Goal: Answer question/provide support: Share knowledge or assist other users

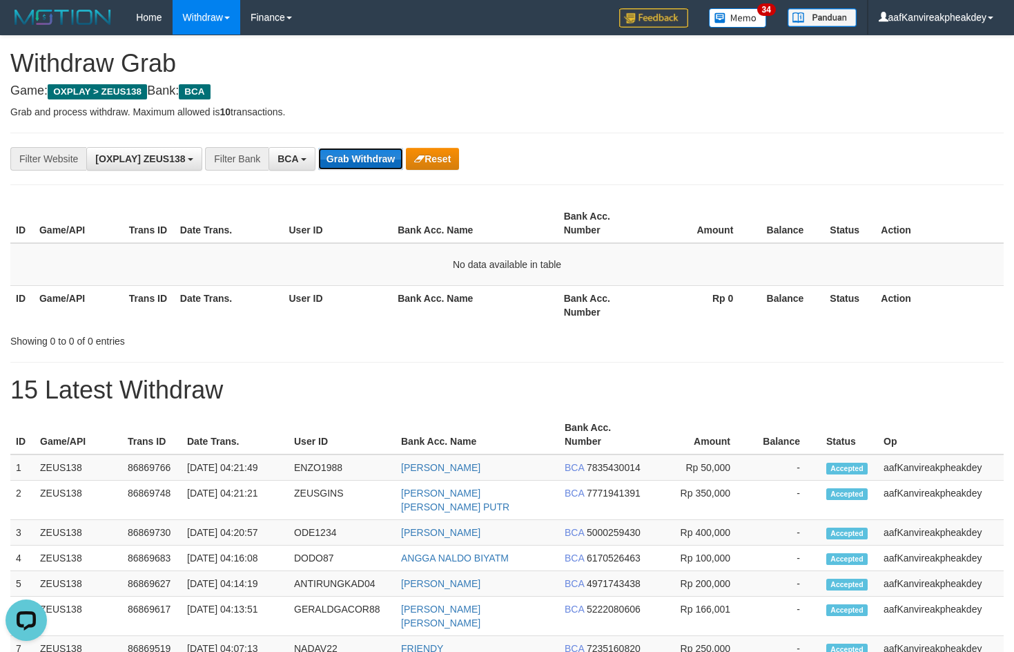
click at [378, 152] on button "Grab Withdraw" at bounding box center [360, 159] width 85 height 22
click at [797, 151] on div "**********" at bounding box center [507, 616] width 1014 height 1161
click at [362, 164] on button "Grab Withdraw" at bounding box center [360, 159] width 85 height 22
click at [367, 155] on button "Grab Withdraw" at bounding box center [360, 159] width 85 height 22
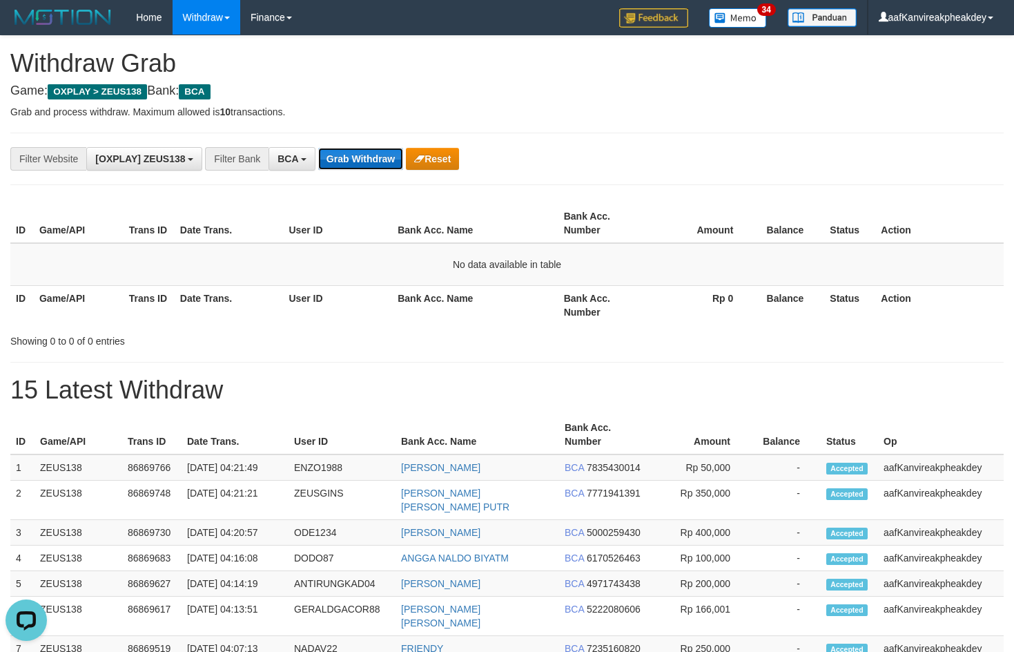
click at [367, 155] on button "Grab Withdraw" at bounding box center [360, 159] width 85 height 22
drag, startPoint x: 624, startPoint y: 340, endPoint x: 643, endPoint y: 330, distance: 21.3
click at [627, 340] on div "Showing 0 to 0 of 0 entries" at bounding box center [507, 338] width 1014 height 19
click at [481, 329] on div "Showing 0 to 0 of 0 entries" at bounding box center [507, 338] width 1014 height 19
drag, startPoint x: 362, startPoint y: 158, endPoint x: 350, endPoint y: 159, distance: 11.8
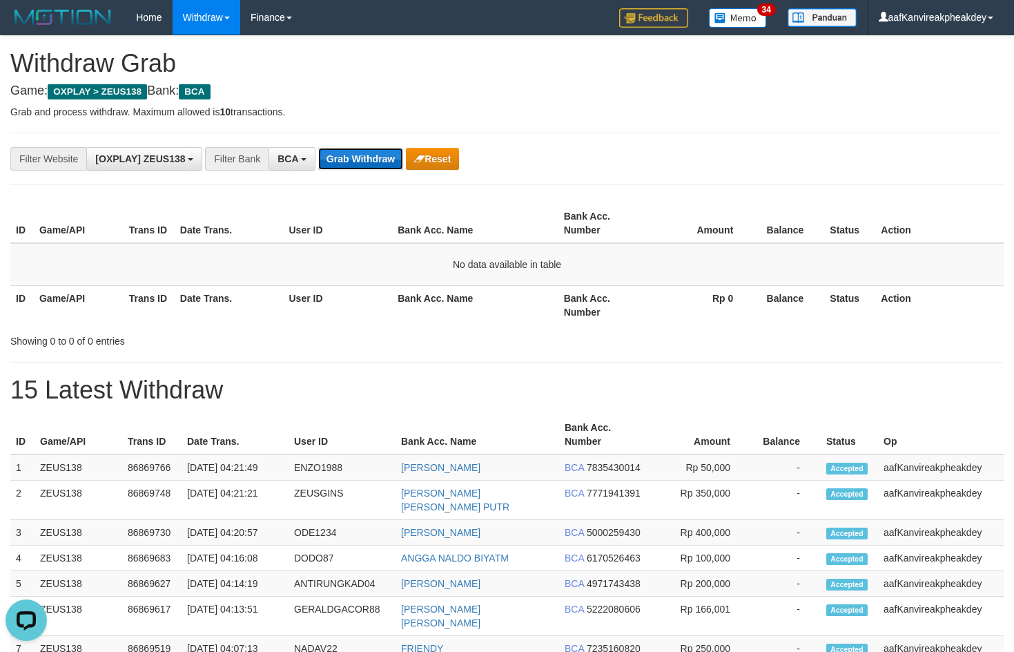
click at [354, 157] on button "Grab Withdraw" at bounding box center [360, 159] width 85 height 22
drag, startPoint x: 350, startPoint y: 159, endPoint x: 356, endPoint y: 168, distance: 10.5
click at [351, 163] on button "Grab Withdraw" at bounding box center [360, 159] width 85 height 22
click at [353, 155] on button "Grab Withdraw" at bounding box center [360, 159] width 85 height 22
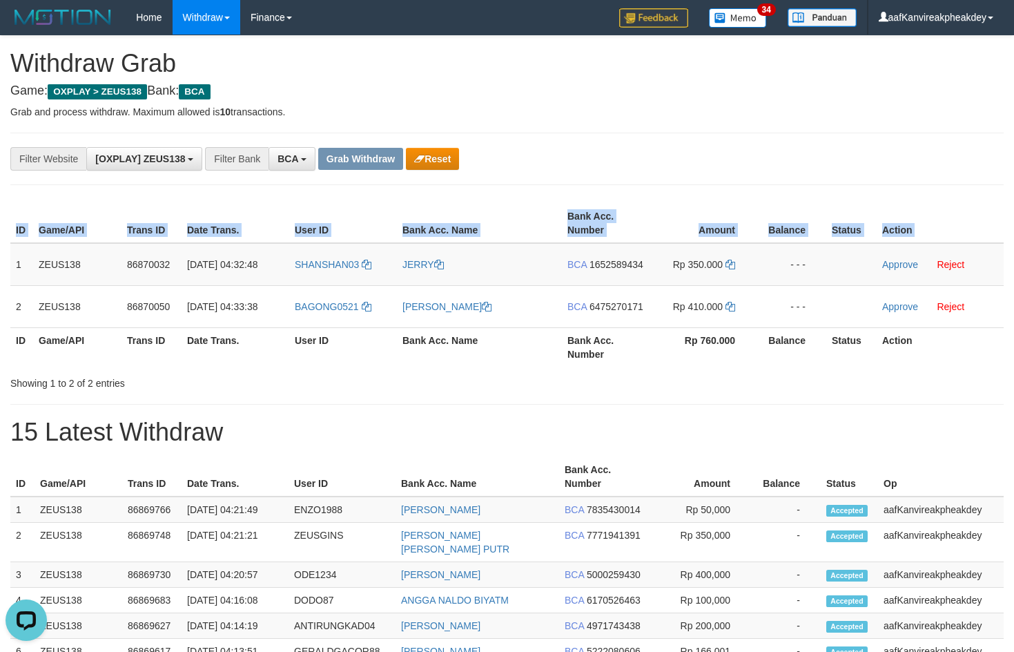
copy table "ID Game/API Trans ID Date Trans. User ID Bank Acc. Name Bank Acc. Number Amount…"
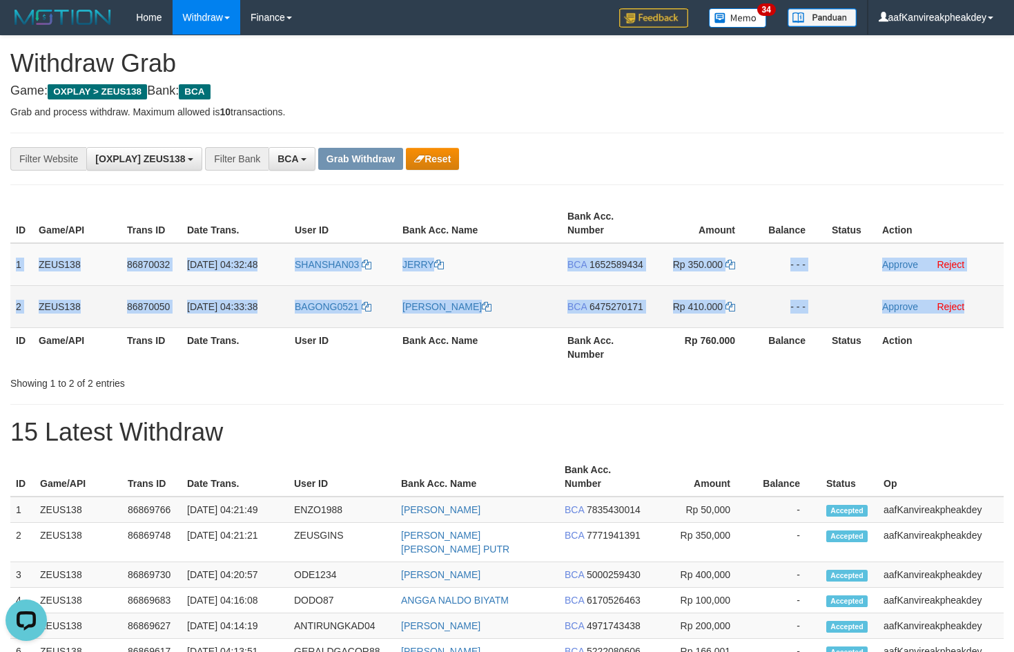
copy tbody "1 ZEUS138 86870032 01/09/2025 04:32:48 SHANSHAN03 JERRY BCA 1652589434 Rp 350.0…"
drag, startPoint x: 12, startPoint y: 265, endPoint x: 980, endPoint y: 314, distance: 969.3
click at [980, 312] on tbody "1 ZEUS138 86870032 01/09/2025 04:32:48 SHANSHAN03 JERRY BCA 1652589434 Rp 350.0…" at bounding box center [507, 285] width 994 height 85
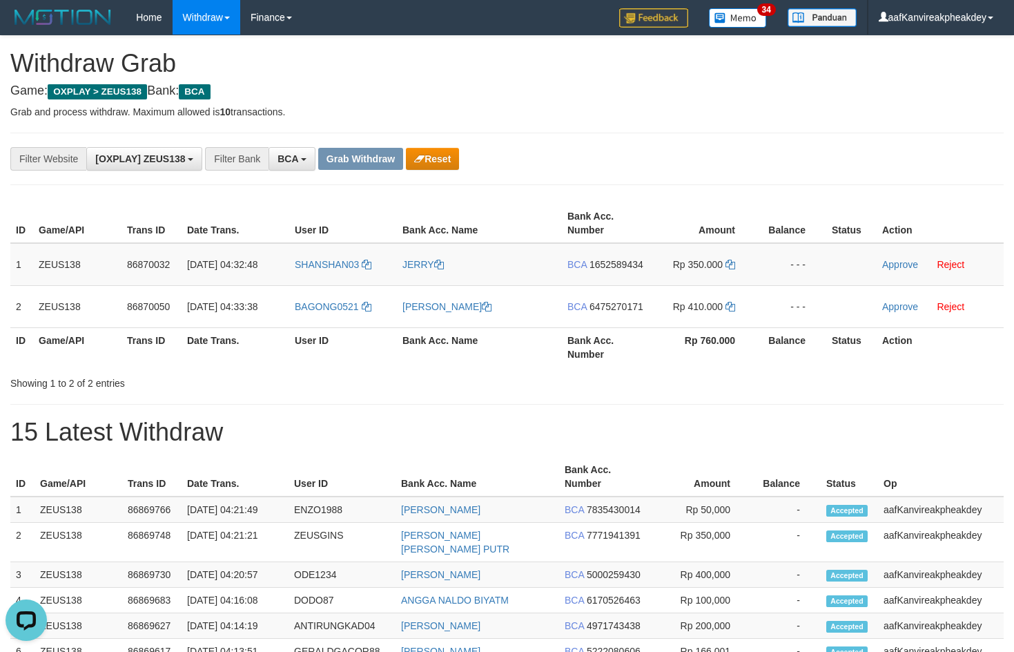
click at [748, 209] on th "Amount" at bounding box center [703, 223] width 106 height 39
drag, startPoint x: 791, startPoint y: 176, endPoint x: 821, endPoint y: 172, distance: 30.7
click at [791, 176] on div "**********" at bounding box center [507, 159] width 994 height 52
click at [618, 269] on span "1652589434" at bounding box center [617, 264] width 54 height 11
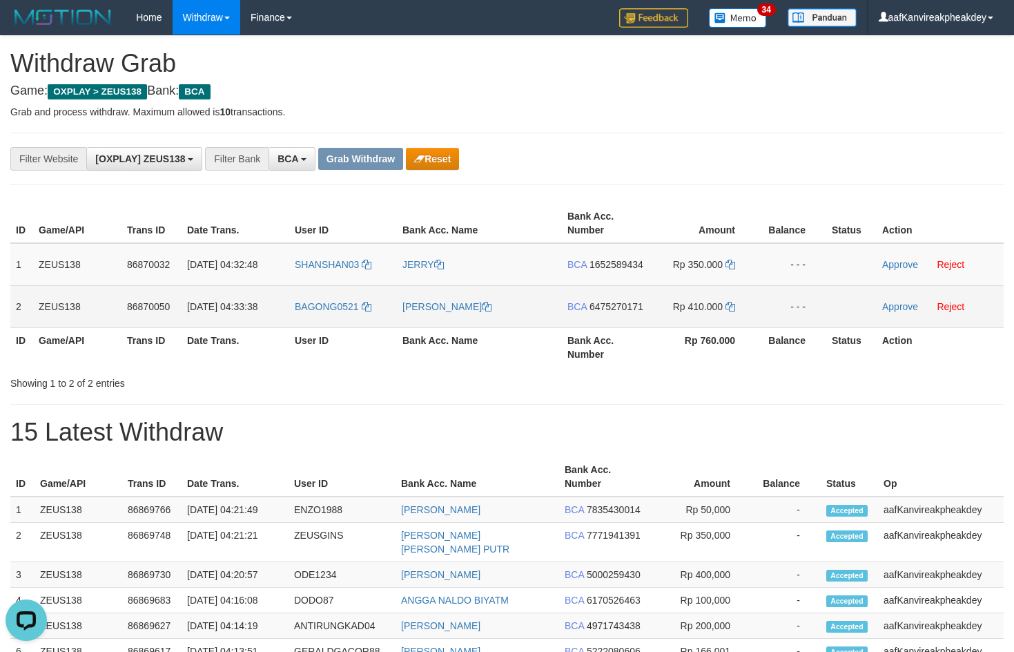
click at [610, 307] on span "6475270171" at bounding box center [617, 306] width 54 height 11
click at [612, 309] on span "6475270171" at bounding box center [617, 306] width 54 height 11
click at [629, 304] on span "6475270171" at bounding box center [617, 306] width 54 height 11
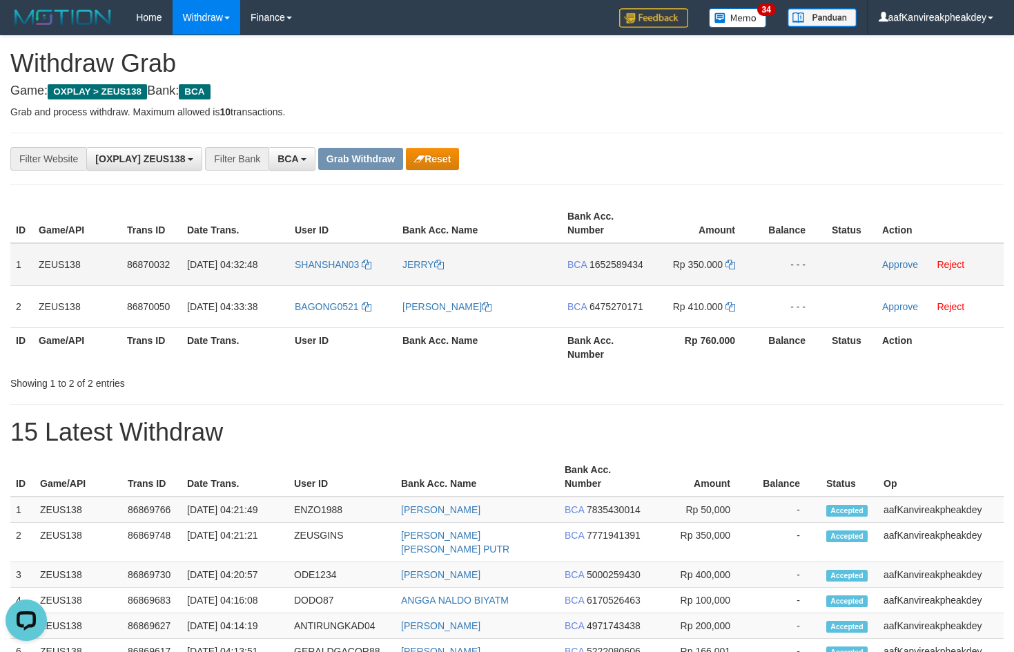
click at [325, 272] on td "SHANSHAN03" at bounding box center [343, 264] width 108 height 43
copy link "SHANSHAN03"
click at [325, 272] on td "SHANSHAN03" at bounding box center [343, 264] width 108 height 43
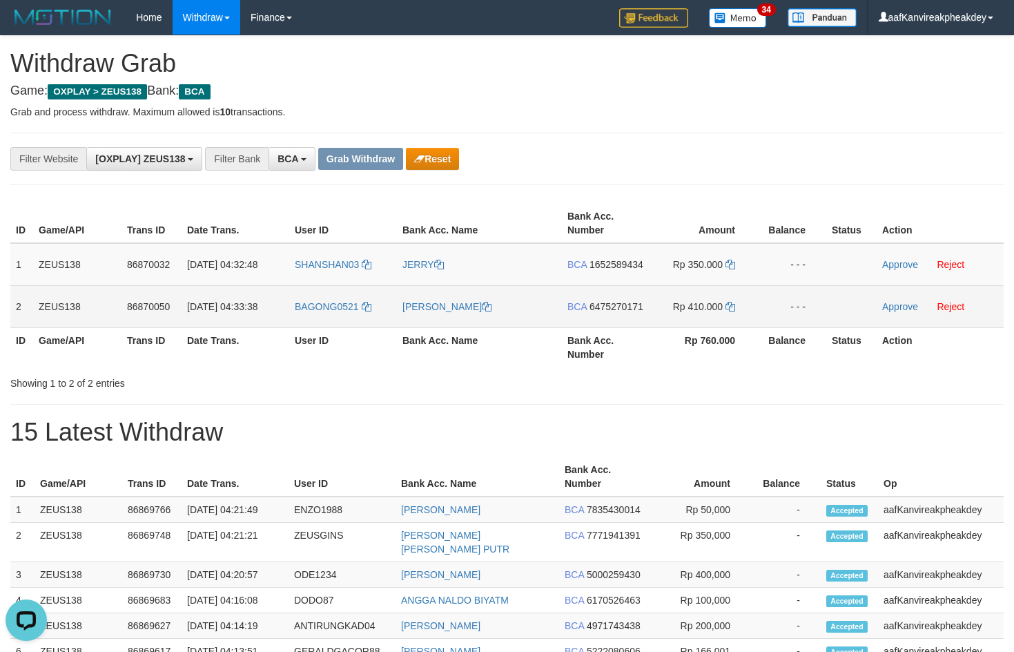
click at [327, 324] on td "BAGONG0521" at bounding box center [343, 306] width 108 height 42
click at [327, 319] on td "BAGONG0521" at bounding box center [343, 306] width 108 height 42
copy link "BAGONG0521"
click at [711, 202] on div "ID Game/API Trans ID Date Trans. User ID Bank Acc. Name Bank Acc. Number Amount…" at bounding box center [507, 294] width 994 height 191
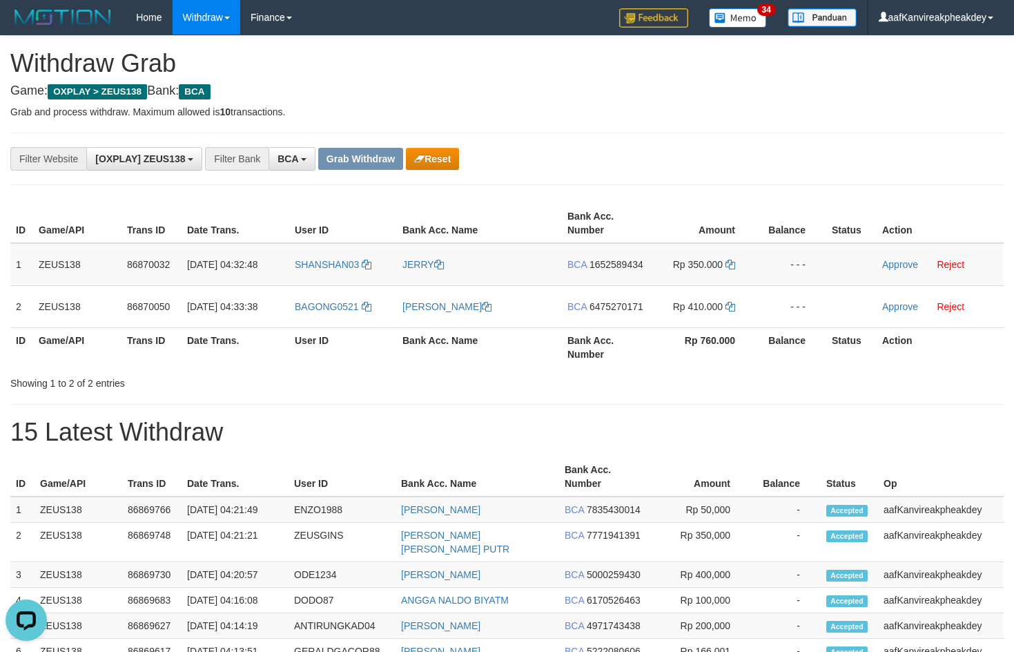
click at [831, 99] on div "**********" at bounding box center [507, 637] width 1014 height 1203
click at [615, 265] on span "1652589434" at bounding box center [617, 264] width 54 height 11
drag, startPoint x: 733, startPoint y: 256, endPoint x: 728, endPoint y: 277, distance: 21.3
click at [731, 265] on td "Rp 350.000" at bounding box center [703, 264] width 106 height 43
click at [730, 267] on icon at bounding box center [731, 265] width 10 height 10
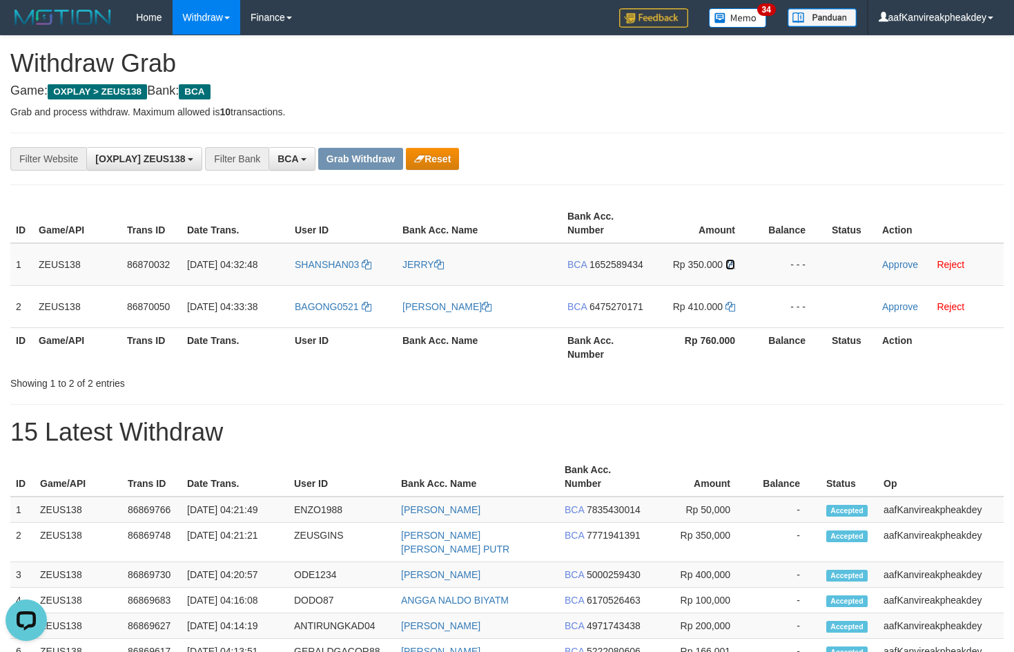
drag, startPoint x: 730, startPoint y: 267, endPoint x: 1019, endPoint y: 242, distance: 290.3
click at [778, 259] on tr "1 ZEUS138 86870032 01/09/2025 04:32:48 SHANSHAN03 JERRY BCA 1652589434 Rp 350.0…" at bounding box center [507, 264] width 994 height 43
click at [887, 267] on link "Approve" at bounding box center [900, 264] width 36 height 11
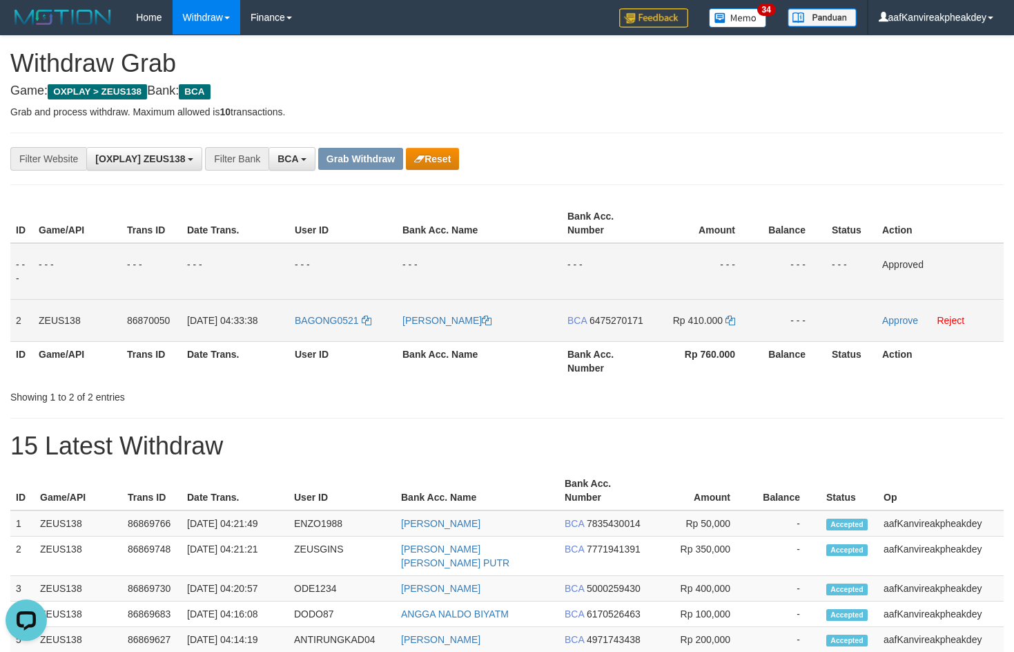
click at [614, 324] on span "6475270171" at bounding box center [617, 320] width 54 height 11
click at [733, 320] on icon at bounding box center [731, 321] width 10 height 10
click at [893, 322] on link "Approve" at bounding box center [900, 320] width 36 height 11
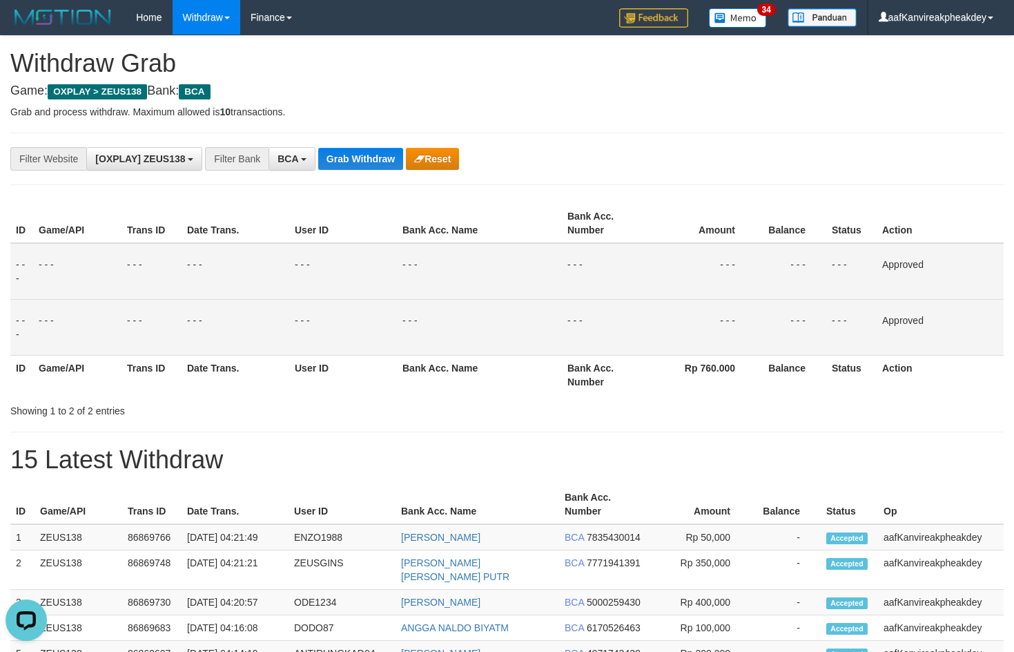
click at [639, 233] on th "Bank Acc. Number" at bounding box center [606, 223] width 88 height 39
click at [359, 164] on button "Grab Withdraw" at bounding box center [360, 159] width 85 height 22
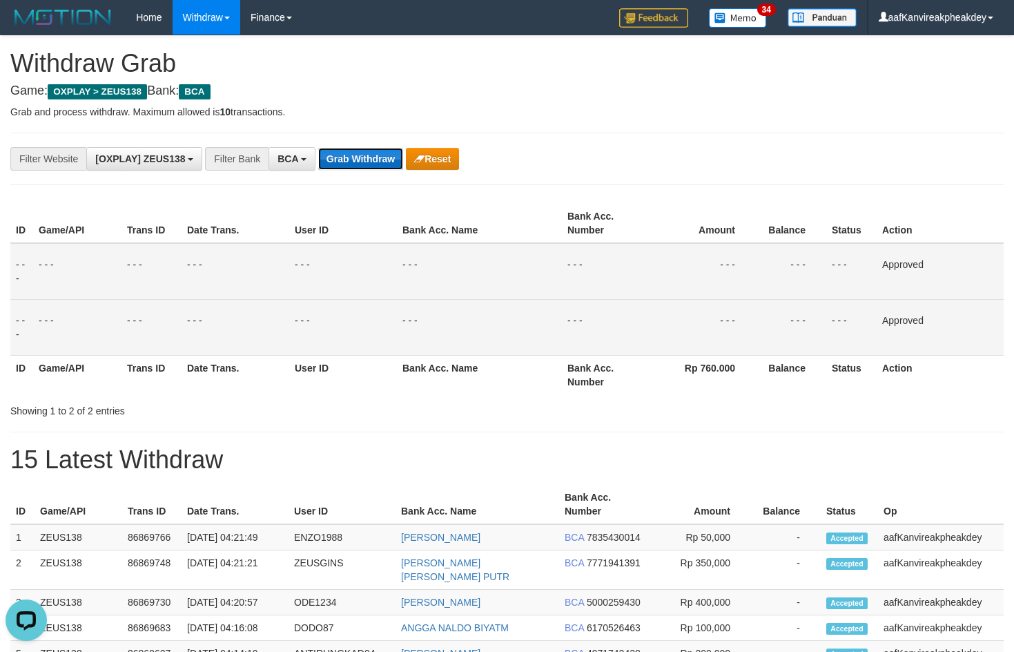
click at [359, 164] on button "Grab Withdraw" at bounding box center [360, 159] width 85 height 22
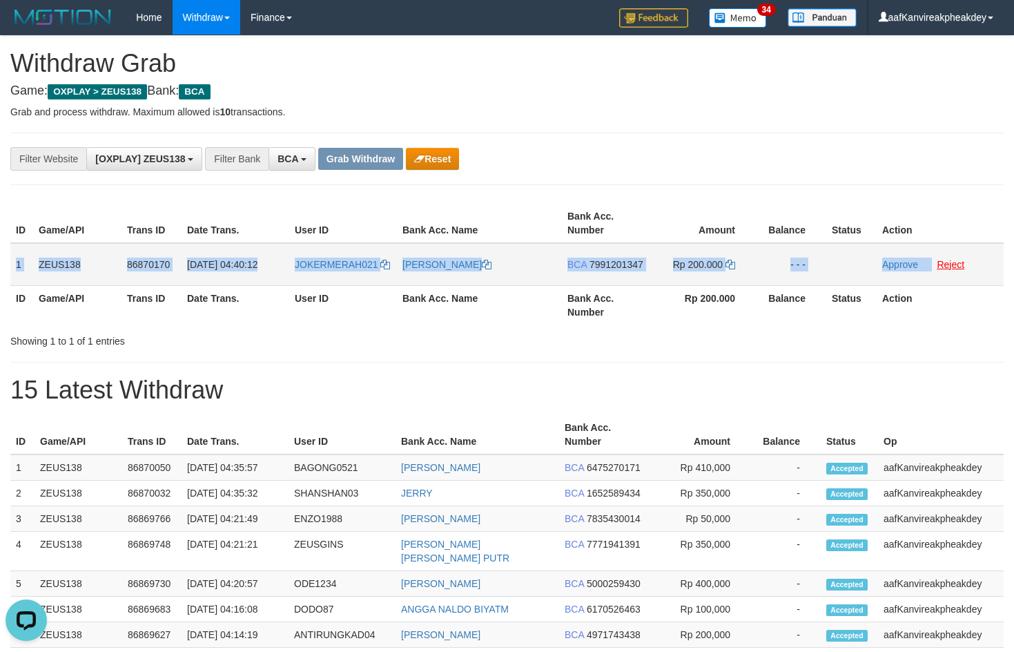
copy tr "1 ZEUS138 86870170 [DATE] 04:40:12 JOKERMERAH021 ABDILLAH SUDIRMAN BCA 79912013…"
drag, startPoint x: 12, startPoint y: 267, endPoint x: 963, endPoint y: 264, distance: 950.8
click at [963, 264] on tr "1 ZEUS138 86870170 [DATE] 04:40:12 JOKERMERAH021 [PERSON_NAME] BCA 7991201347 R…" at bounding box center [507, 264] width 994 height 43
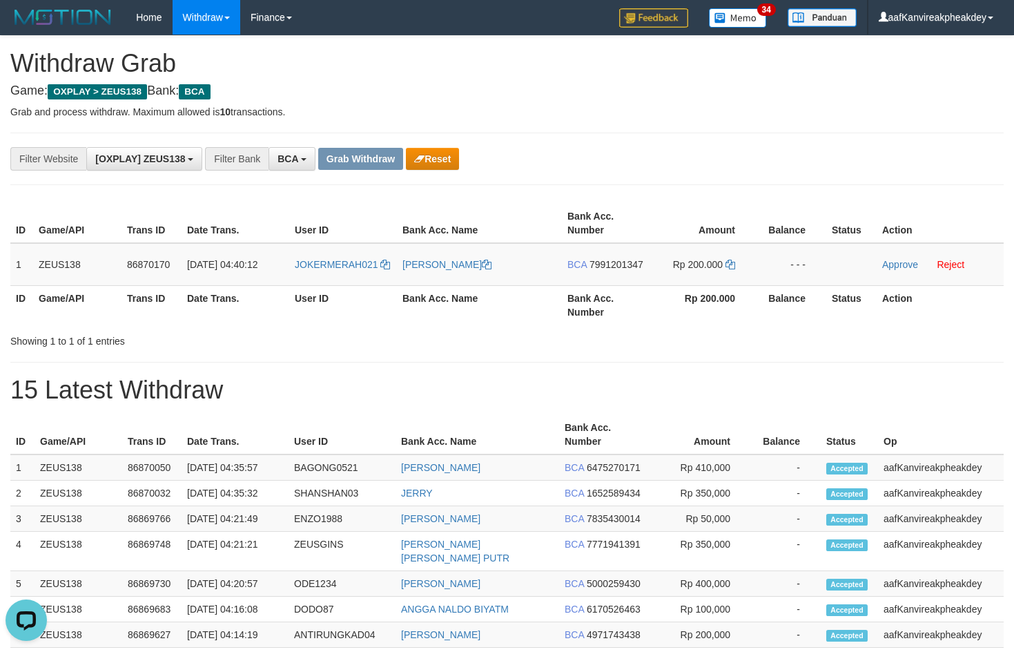
click at [897, 144] on div "**********" at bounding box center [507, 159] width 994 height 52
click at [847, 158] on div "**********" at bounding box center [507, 158] width 1014 height 23
click at [616, 263] on span "7991201347" at bounding box center [617, 264] width 54 height 11
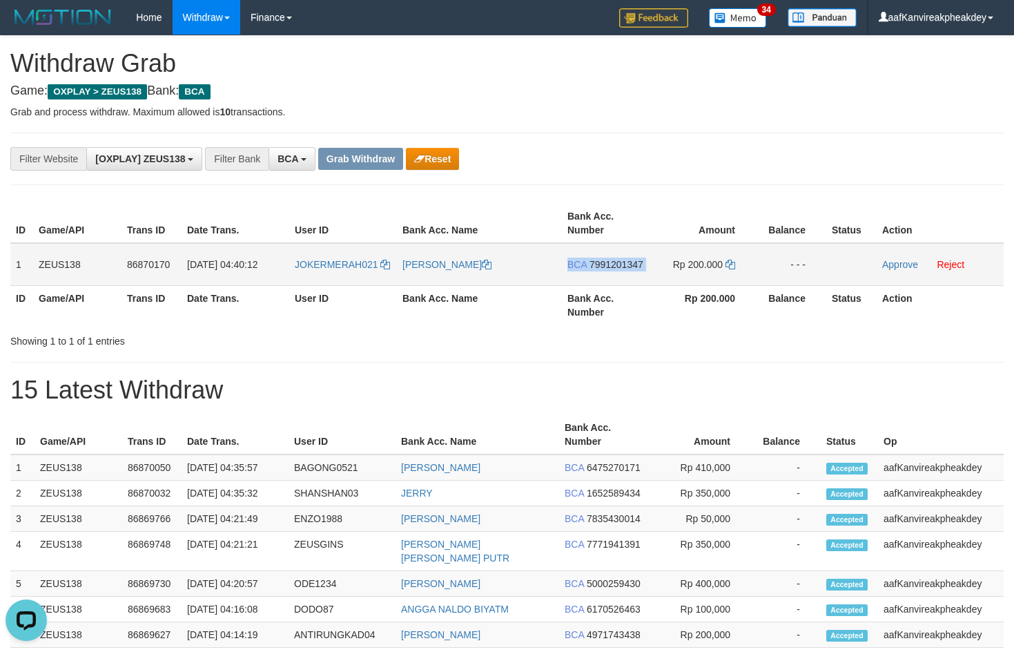
click at [616, 263] on span "7991201347" at bounding box center [617, 264] width 54 height 11
click at [338, 277] on td "JOKERMERAH021" at bounding box center [343, 264] width 108 height 43
click at [338, 278] on td "JOKERMERAH021" at bounding box center [343, 264] width 108 height 43
copy link "JOKERMERAH021"
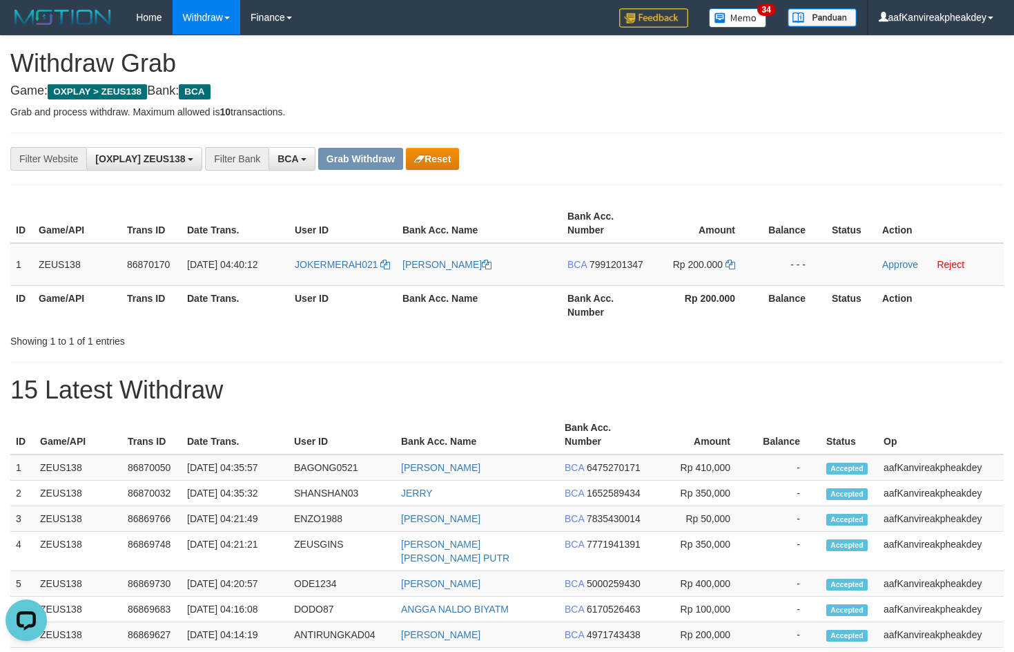
click at [703, 97] on h4 "Game: OXPLAY > ZEUS138 Bank: BCA" at bounding box center [507, 91] width 994 height 14
click at [597, 260] on span "7991201347" at bounding box center [617, 264] width 54 height 11
click at [724, 258] on td "Rp 200.000" at bounding box center [703, 264] width 106 height 43
click at [731, 260] on icon at bounding box center [731, 265] width 10 height 10
click at [731, 262] on icon at bounding box center [731, 265] width 10 height 10
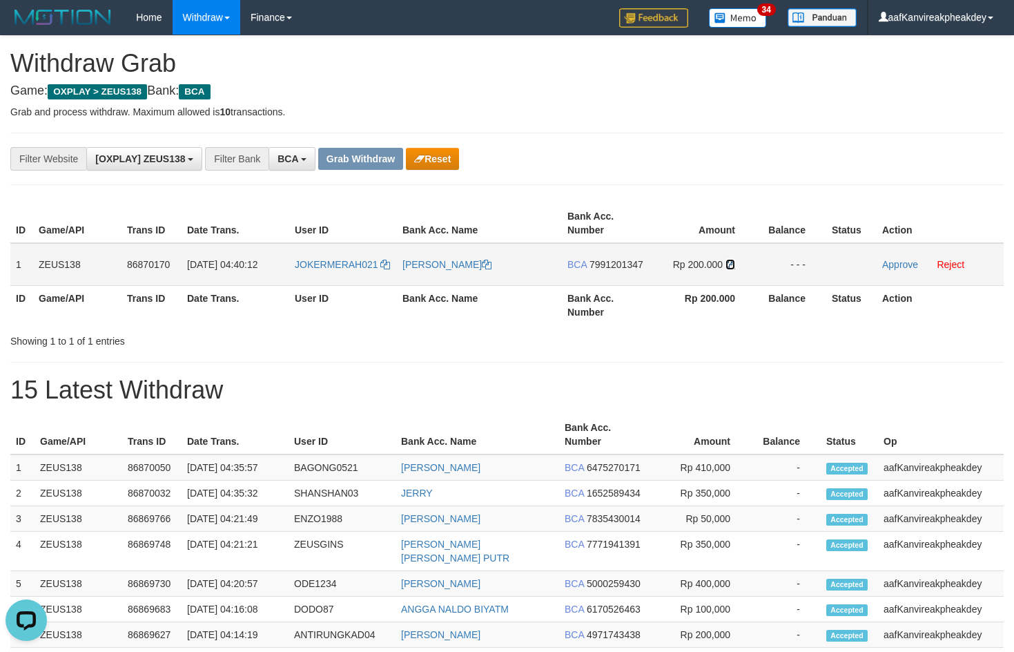
drag, startPoint x: 731, startPoint y: 262, endPoint x: 1021, endPoint y: 268, distance: 290.7
click at [733, 264] on icon at bounding box center [731, 265] width 10 height 10
click at [893, 267] on link "Approve" at bounding box center [900, 264] width 36 height 11
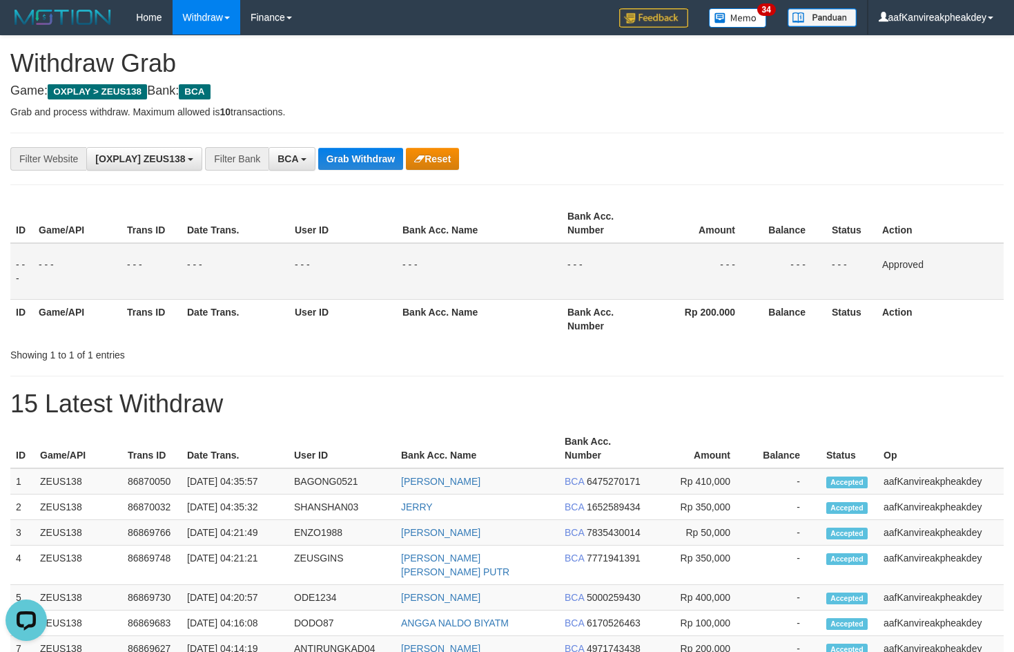
click at [603, 274] on td "- - -" at bounding box center [606, 271] width 88 height 57
drag, startPoint x: 642, startPoint y: 242, endPoint x: 666, endPoint y: 241, distance: 24.2
click at [643, 243] on td "- - -" at bounding box center [606, 271] width 88 height 57
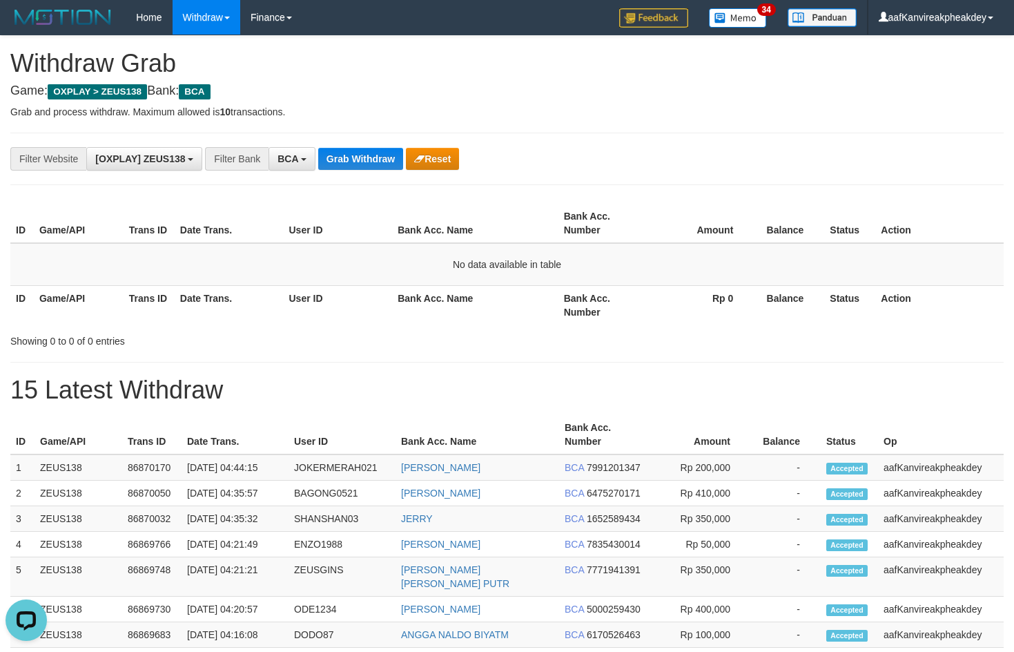
click at [858, 66] on h1 "Withdraw Grab" at bounding box center [507, 64] width 994 height 28
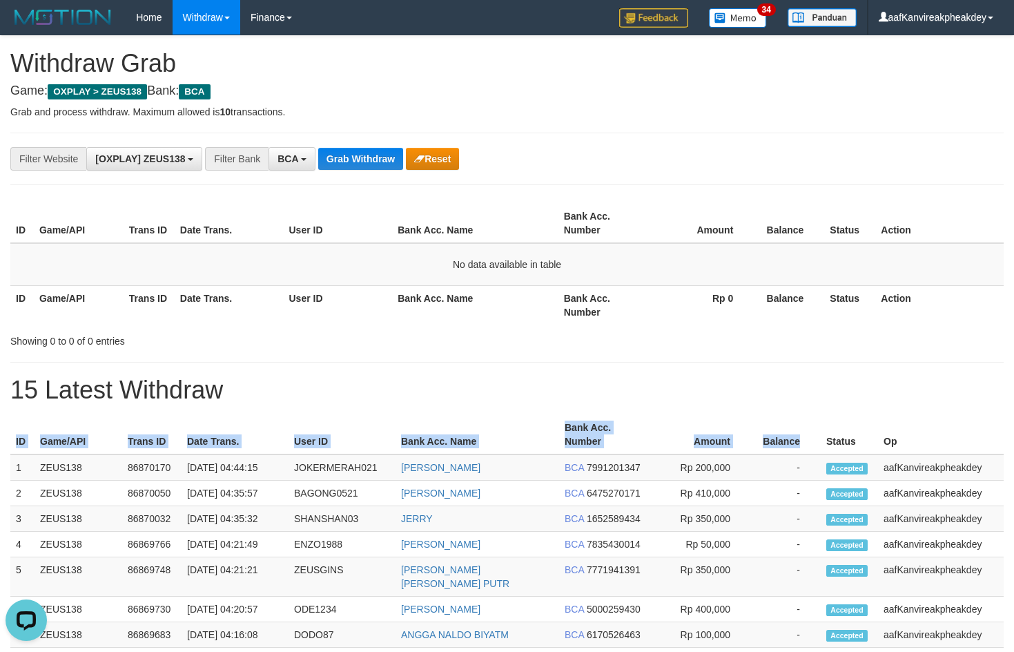
drag, startPoint x: 800, startPoint y: 423, endPoint x: 811, endPoint y: 411, distance: 16.6
click at [811, 408] on div "**********" at bounding box center [507, 610] width 1014 height 1148
click at [360, 160] on button "Grab Withdraw" at bounding box center [360, 159] width 85 height 22
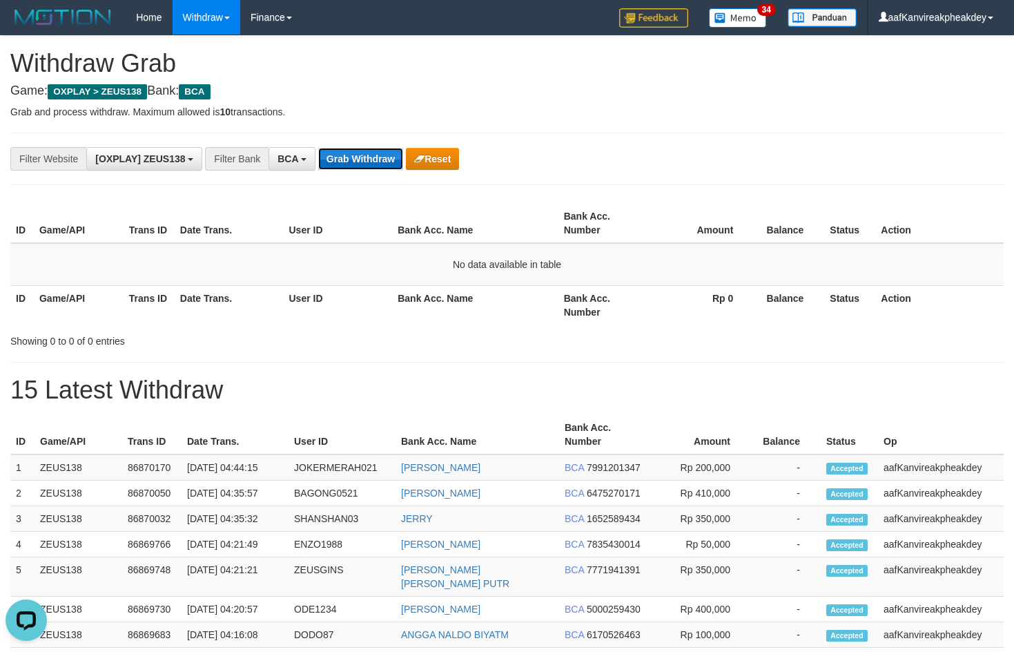
click at [380, 166] on button "Grab Withdraw" at bounding box center [360, 159] width 85 height 22
drag, startPoint x: 352, startPoint y: 137, endPoint x: 355, endPoint y: 170, distance: 33.3
click at [352, 139] on div "**********" at bounding box center [507, 159] width 994 height 52
click at [354, 169] on button "Grab Withdraw" at bounding box center [360, 159] width 85 height 22
click at [346, 137] on div "**********" at bounding box center [507, 159] width 994 height 52
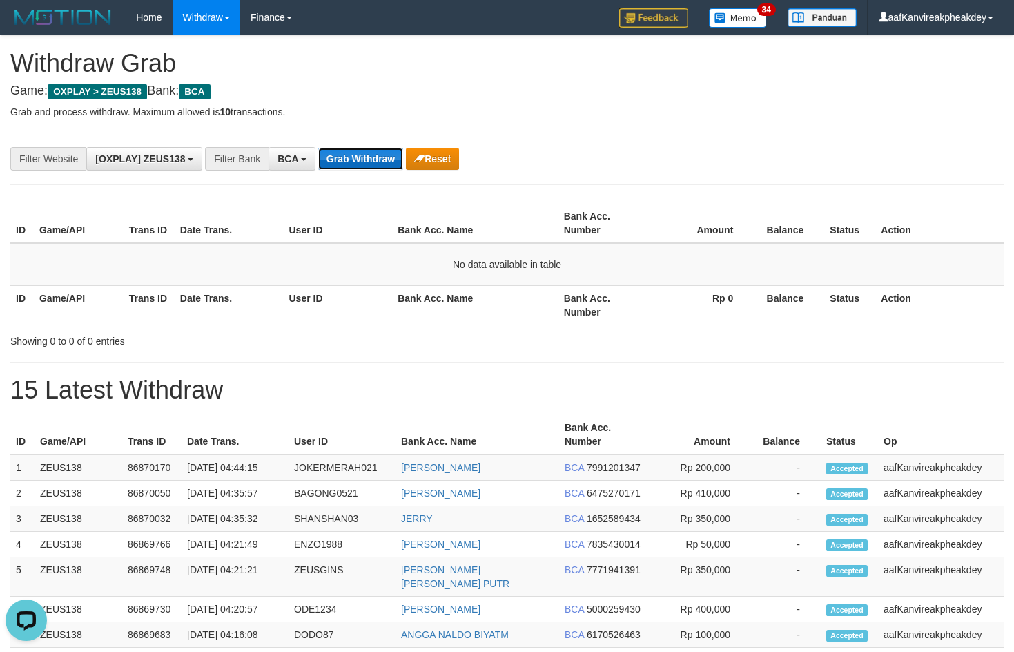
drag, startPoint x: 372, startPoint y: 154, endPoint x: 369, endPoint y: 160, distance: 7.1
click at [369, 160] on button "Grab Withdraw" at bounding box center [360, 159] width 85 height 22
click at [382, 158] on button "Grab Withdraw" at bounding box center [360, 159] width 85 height 22
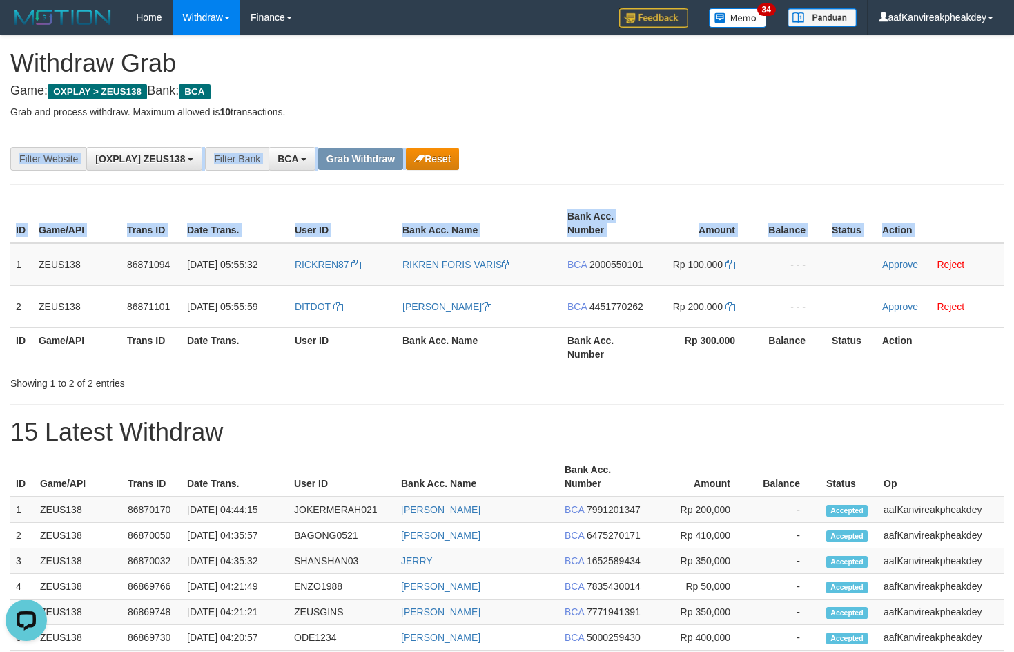
copy div "**********"
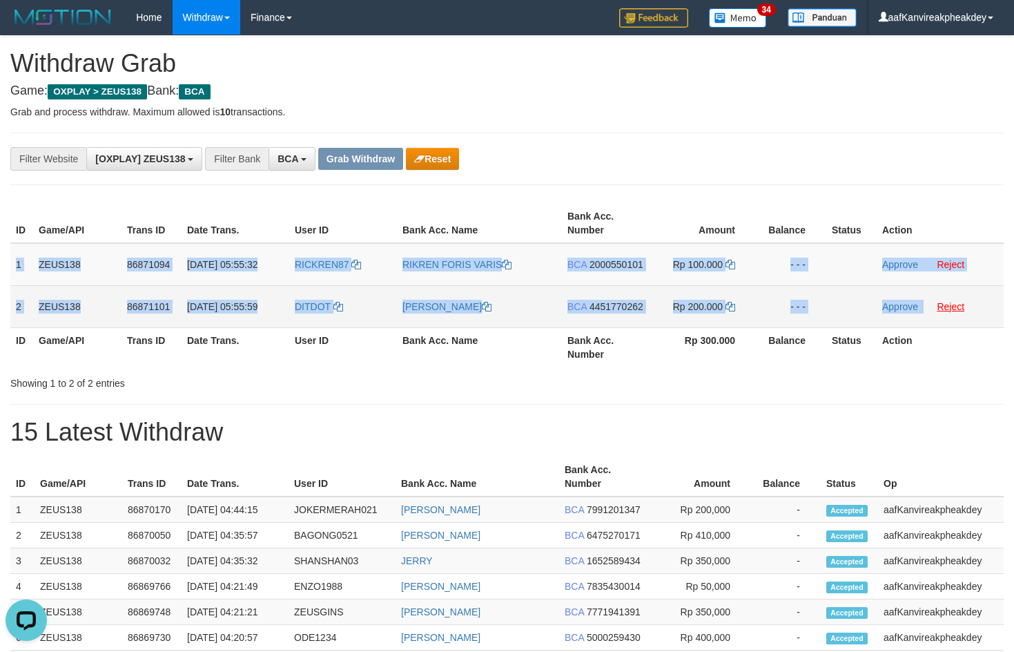
copy tbody "1 ZEUS138 86871094 [DATE] 05:55:32 RICKREN87 RIKREN FORIS VARIS BCA 2000550101 …"
drag, startPoint x: 10, startPoint y: 272, endPoint x: 965, endPoint y: 300, distance: 954.6
click at [965, 300] on tbody "1 ZEUS138 86871094 [DATE] 05:55:32 RICKREN87 RIKREN FORIS VARIS BCA 2000550101 …" at bounding box center [507, 285] width 994 height 85
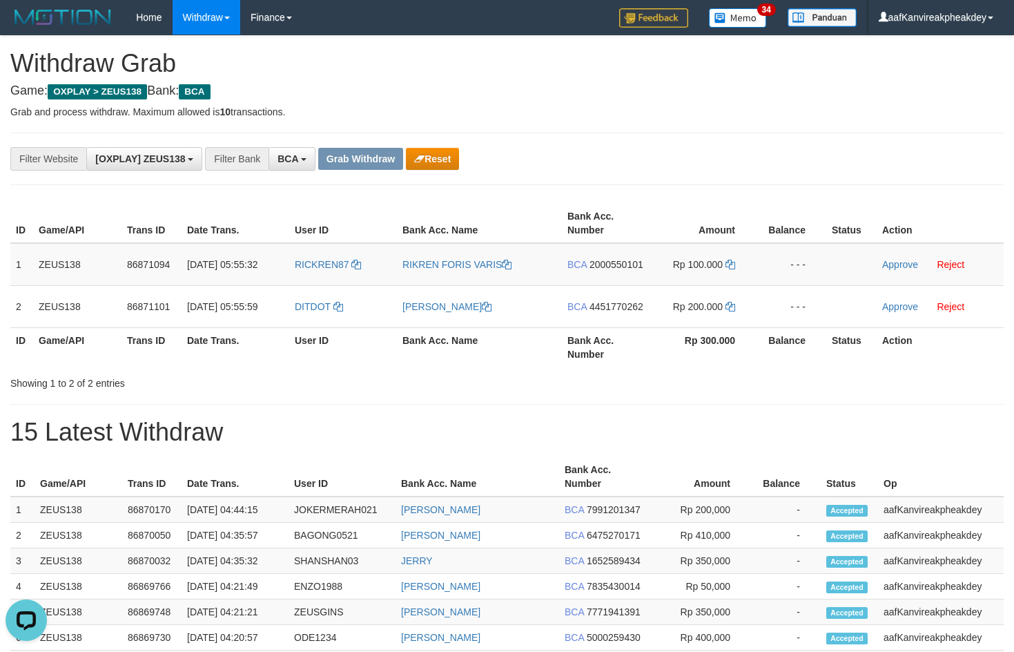
click at [888, 177] on div "**********" at bounding box center [507, 159] width 994 height 52
click at [963, 164] on div "**********" at bounding box center [507, 158] width 1014 height 23
drag, startPoint x: 609, startPoint y: 269, endPoint x: 612, endPoint y: 258, distance: 12.1
click at [610, 268] on span "2000550101" at bounding box center [617, 264] width 54 height 11
click at [612, 259] on td "BCA 2000550101" at bounding box center [606, 264] width 88 height 43
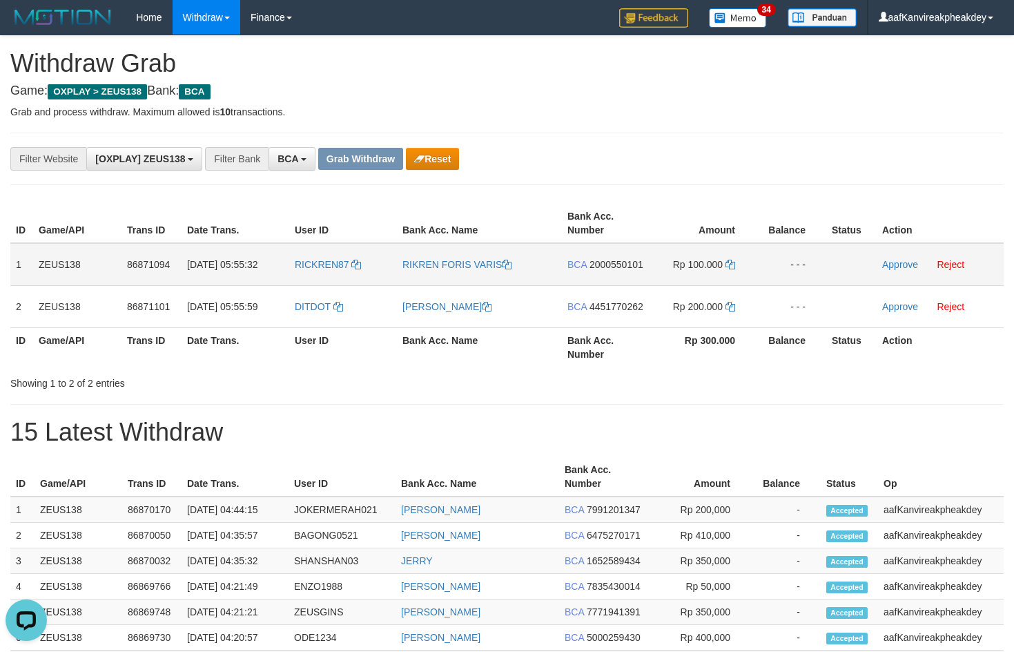
click at [612, 260] on span "2000550101" at bounding box center [617, 264] width 54 height 11
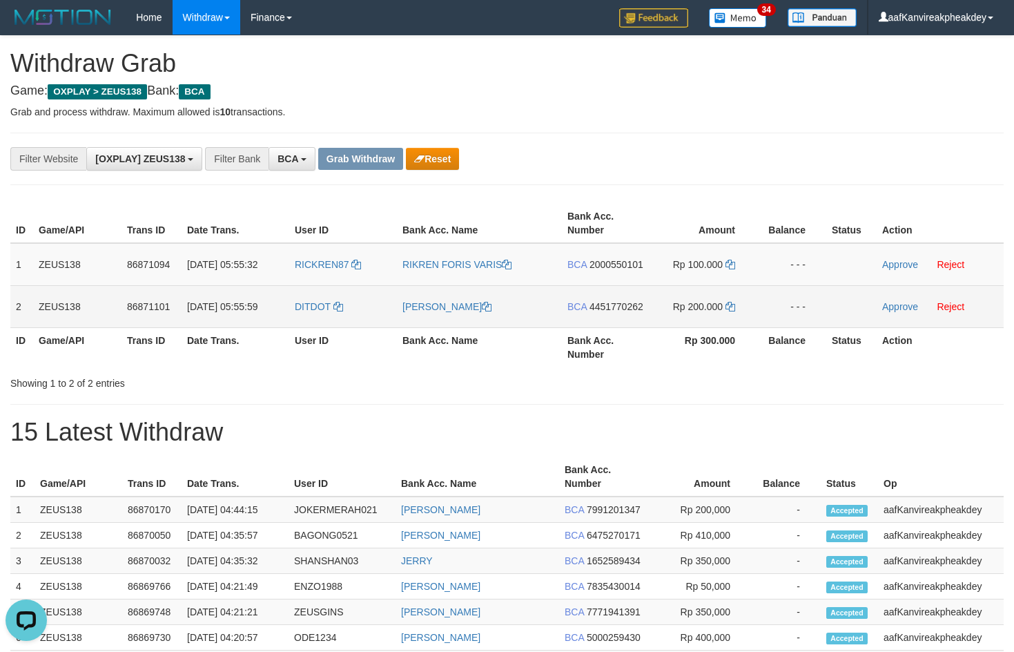
click at [630, 313] on td "BCA 4451770262" at bounding box center [606, 306] width 88 height 42
click at [621, 304] on span "4451770262" at bounding box center [617, 306] width 54 height 11
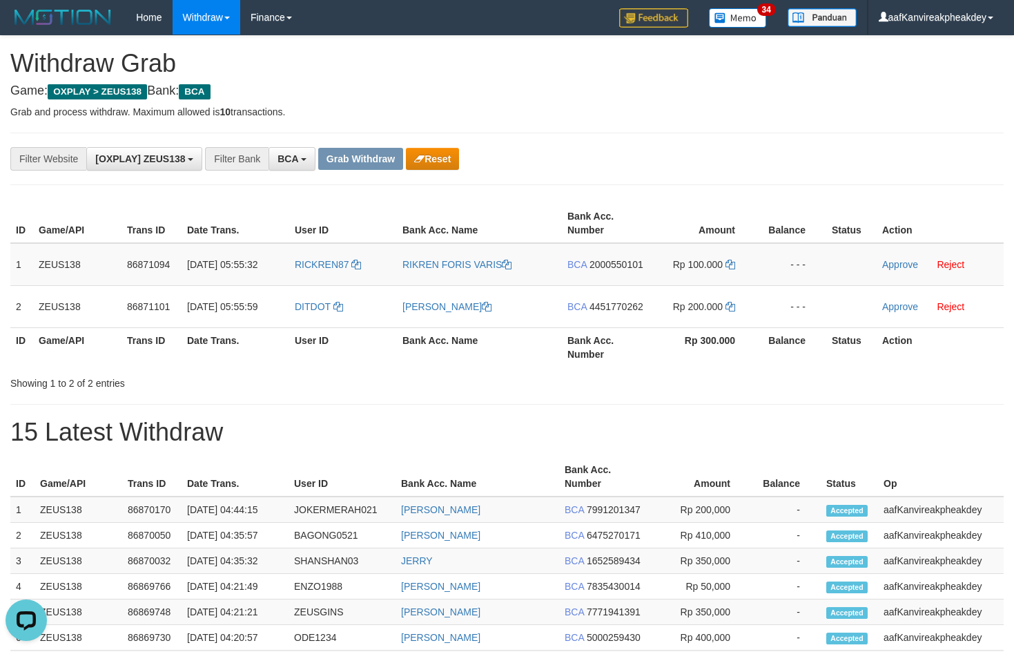
drag, startPoint x: 621, startPoint y: 304, endPoint x: 1017, endPoint y: 245, distance: 400.6
click at [693, 298] on tr "2 ZEUS138 86871101 [DATE] 05:55:59 DITDOT [PERSON_NAME] BCA 4451770262 Rp 200.0…" at bounding box center [507, 306] width 994 height 42
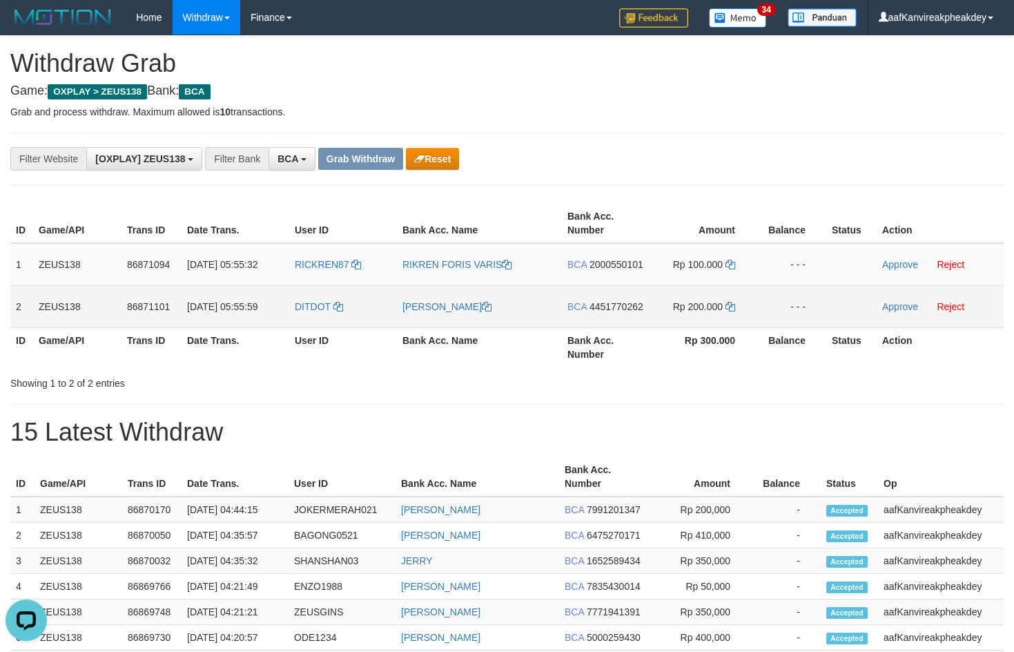
click at [304, 289] on td "DITDOT" at bounding box center [343, 306] width 108 height 42
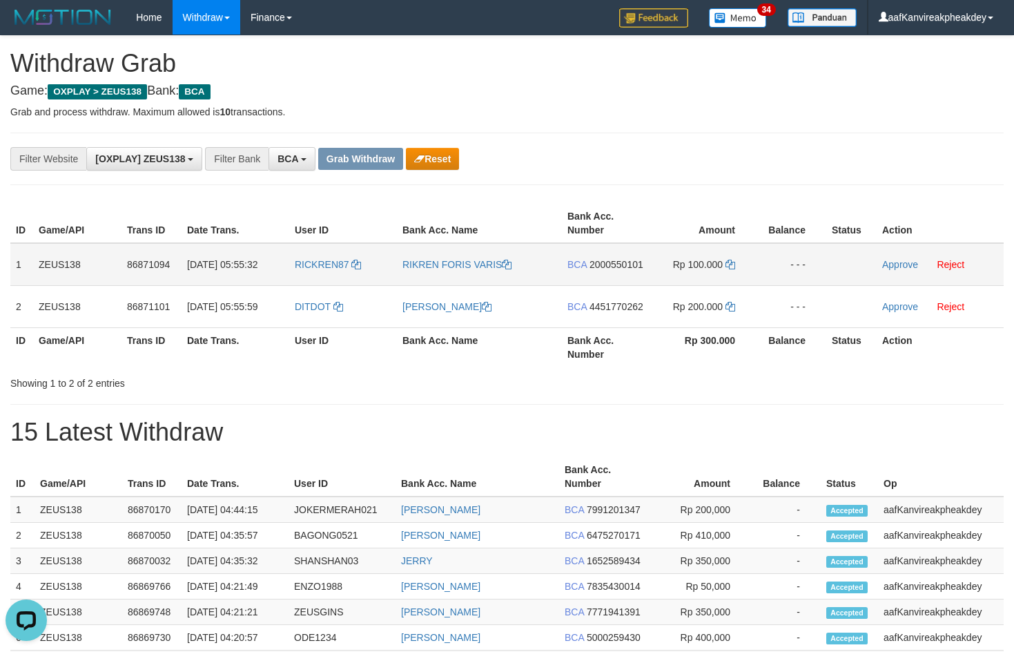
click at [308, 275] on td "RICKREN87" at bounding box center [343, 264] width 108 height 43
copy link "RICKREN87"
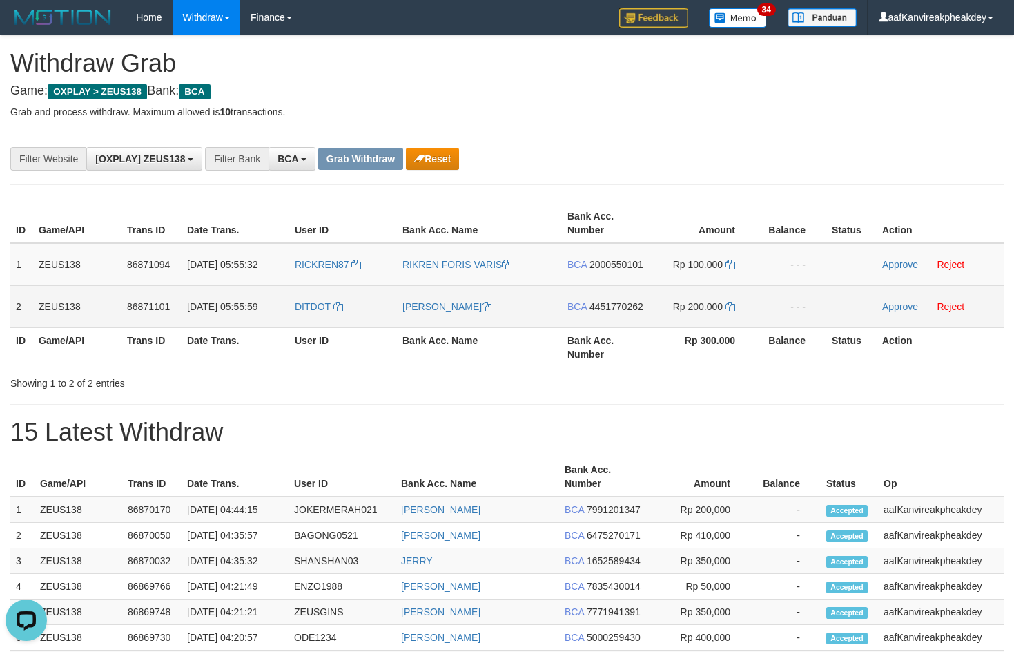
click at [313, 318] on td "DITDOT" at bounding box center [343, 306] width 108 height 42
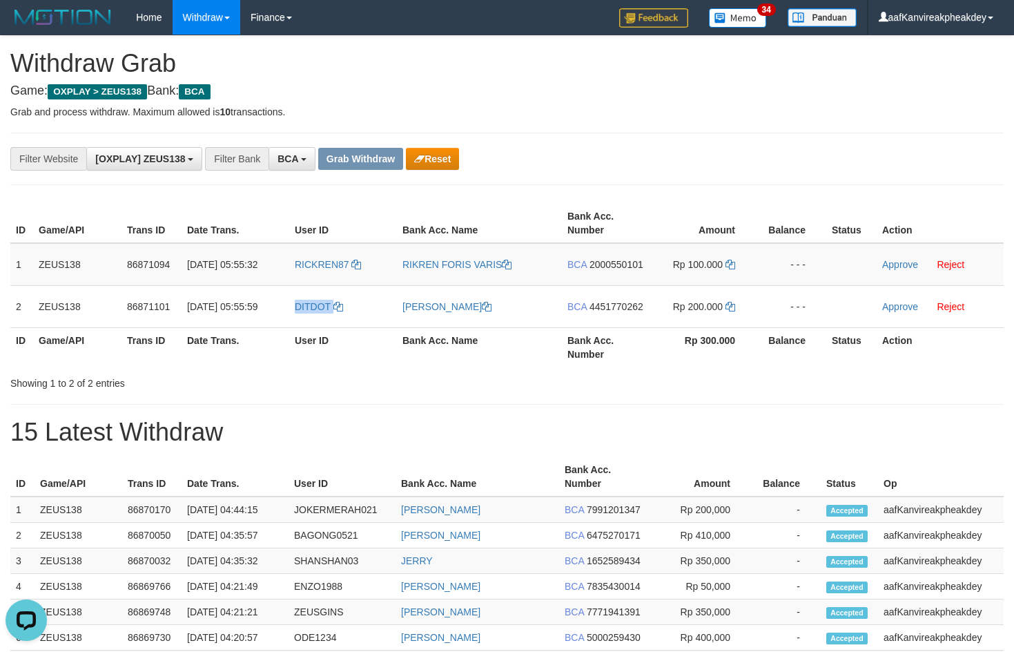
copy link "DITDOT"
drag, startPoint x: 821, startPoint y: 164, endPoint x: 1023, endPoint y: 196, distance: 204.2
click at [837, 164] on div "**********" at bounding box center [422, 158] width 845 height 23
click at [606, 253] on td "BCA 2000550101" at bounding box center [606, 264] width 88 height 43
click at [606, 254] on td "BCA 2000550101" at bounding box center [606, 264] width 88 height 43
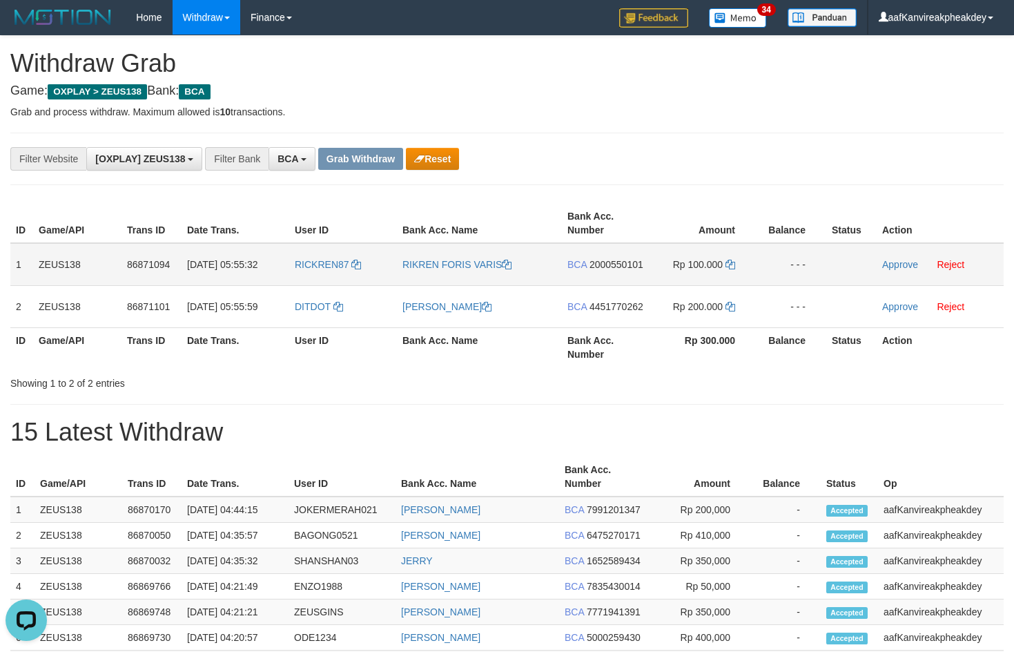
click at [609, 269] on span "2000550101" at bounding box center [617, 264] width 54 height 11
click at [613, 262] on span "2000550101" at bounding box center [617, 264] width 54 height 11
click at [732, 264] on icon at bounding box center [731, 265] width 10 height 10
drag, startPoint x: 732, startPoint y: 264, endPoint x: 1021, endPoint y: 258, distance: 288.7
click at [800, 262] on tr "1 ZEUS138 86871094 [DATE] 05:55:32 RICKREN87 RIKREN FORIS VARIS BCA 2000550101 …" at bounding box center [507, 264] width 994 height 43
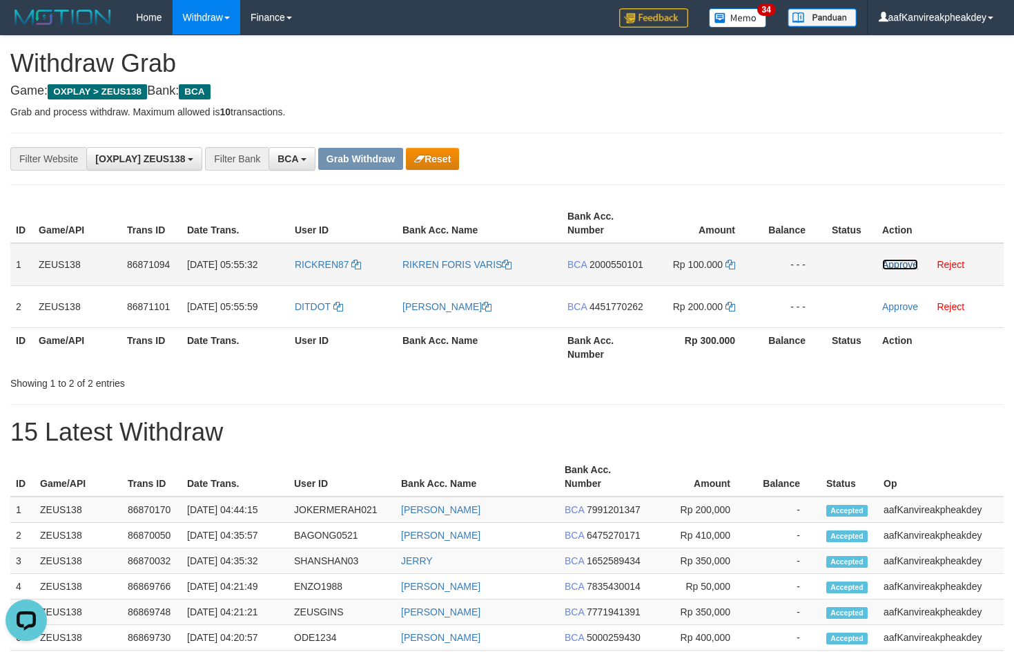
click at [897, 262] on link "Approve" at bounding box center [900, 264] width 36 height 11
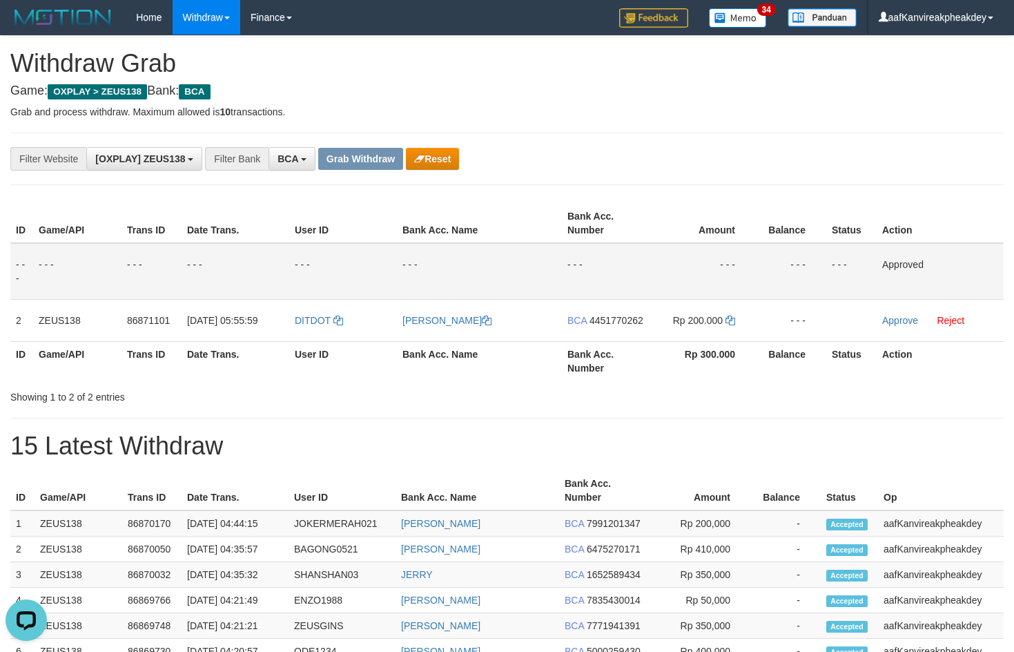
click at [760, 117] on div "**********" at bounding box center [507, 624] width 1014 height 1176
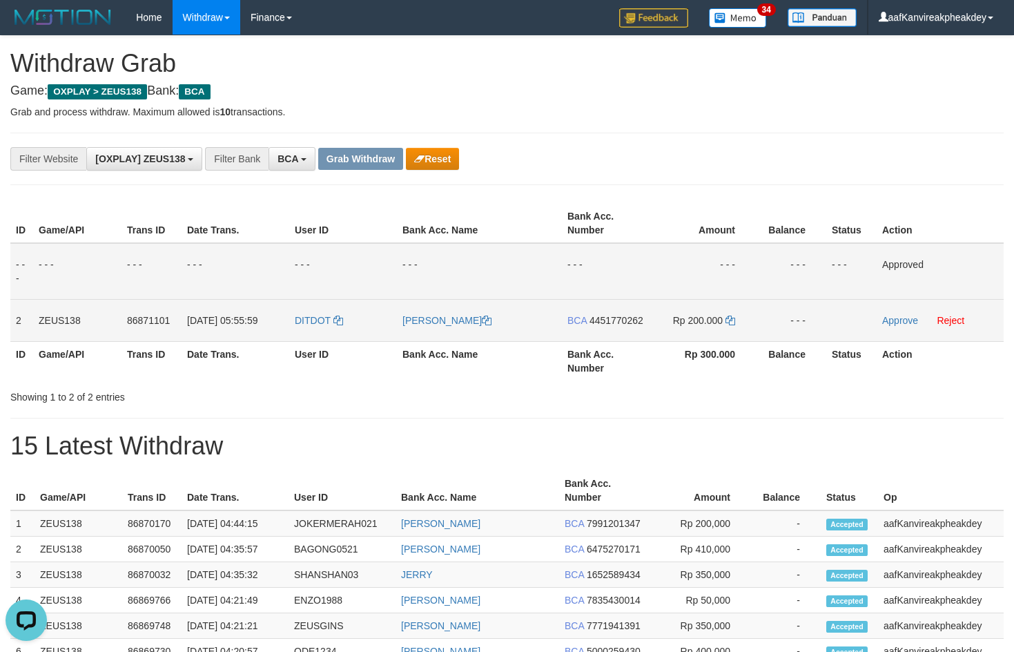
click at [629, 317] on span "4451770262" at bounding box center [617, 320] width 54 height 11
click at [730, 320] on icon at bounding box center [731, 321] width 10 height 10
drag, startPoint x: 730, startPoint y: 320, endPoint x: 844, endPoint y: 313, distance: 114.8
click at [770, 320] on tr "2 ZEUS138 86871101 [DATE] 05:55:59 DITDOT [PERSON_NAME] BCA 4451770262 Rp 200.0…" at bounding box center [507, 320] width 994 height 42
click at [894, 316] on link "Approve" at bounding box center [900, 320] width 36 height 11
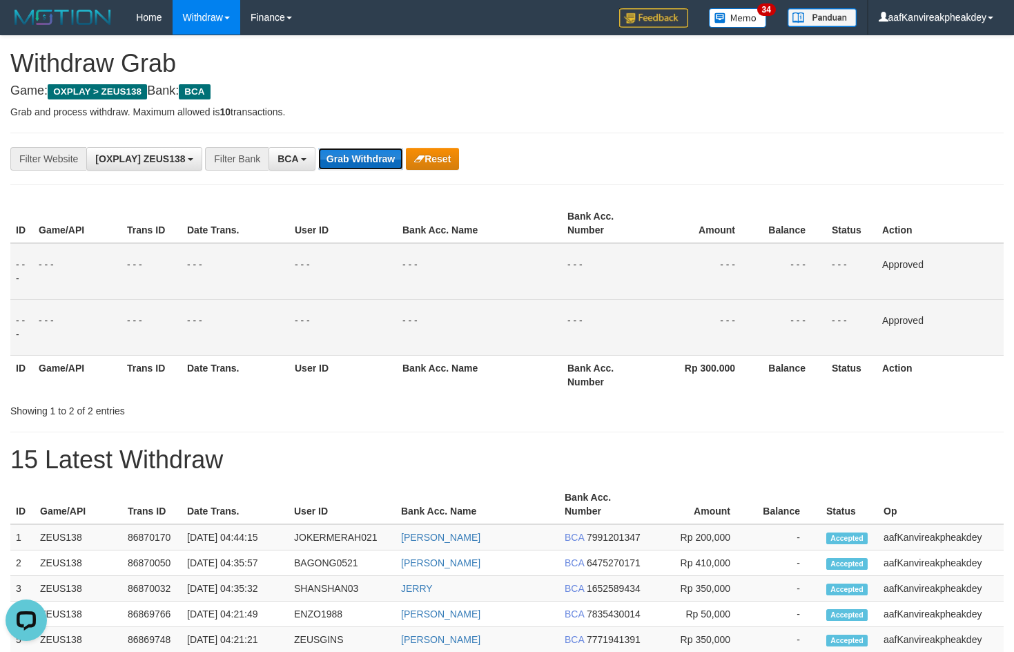
click at [351, 158] on button "Grab Withdraw" at bounding box center [360, 159] width 85 height 22
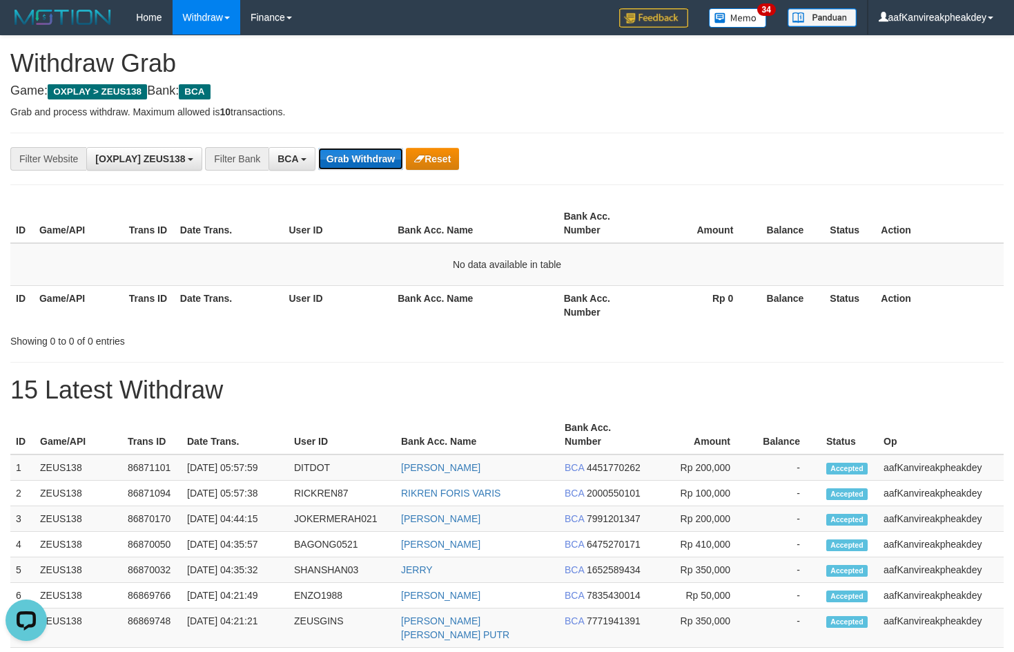
click at [369, 160] on button "Grab Withdraw" at bounding box center [360, 159] width 85 height 22
click at [368, 157] on button "Grab Withdraw" at bounding box center [360, 159] width 85 height 22
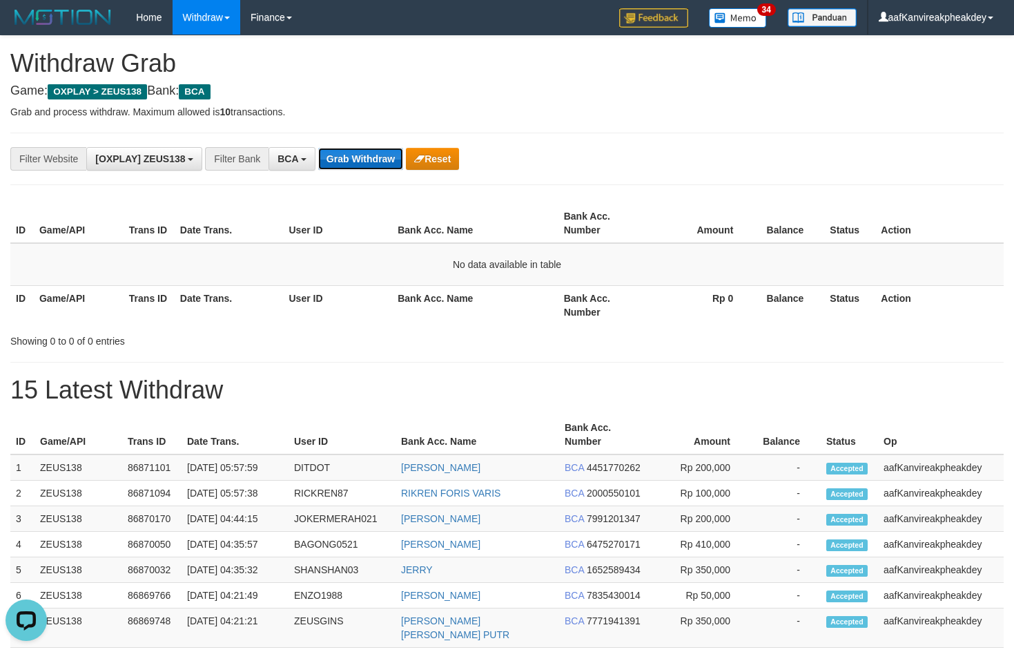
click at [368, 157] on button "Grab Withdraw" at bounding box center [360, 159] width 85 height 22
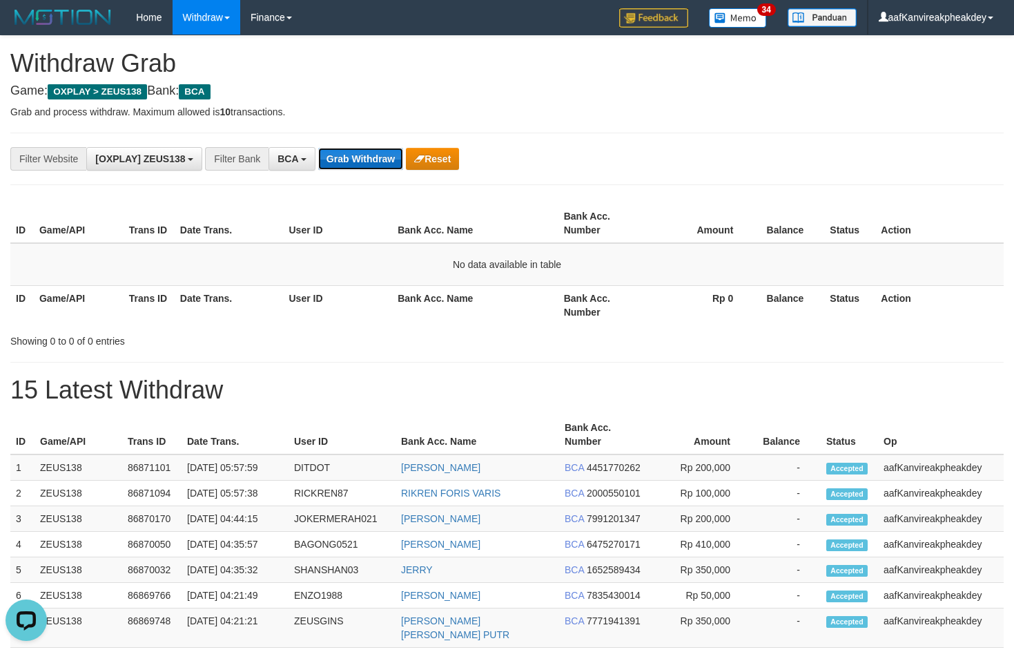
click at [368, 157] on button "Grab Withdraw" at bounding box center [360, 159] width 85 height 22
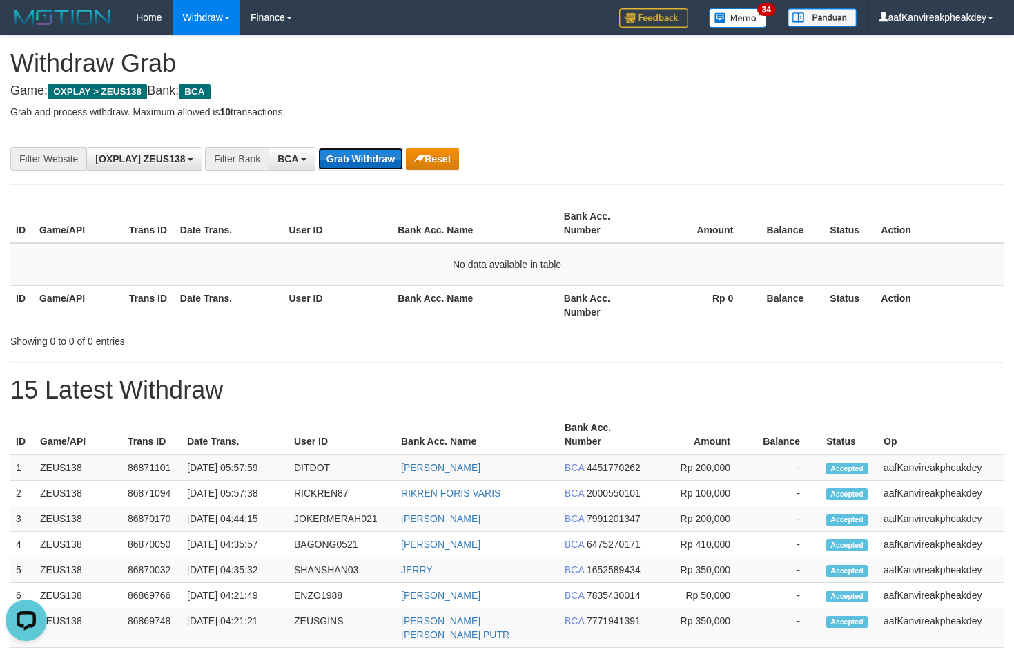
click at [368, 157] on button "Grab Withdraw" at bounding box center [360, 159] width 85 height 22
click at [368, 158] on button "Grab Withdraw" at bounding box center [360, 159] width 85 height 22
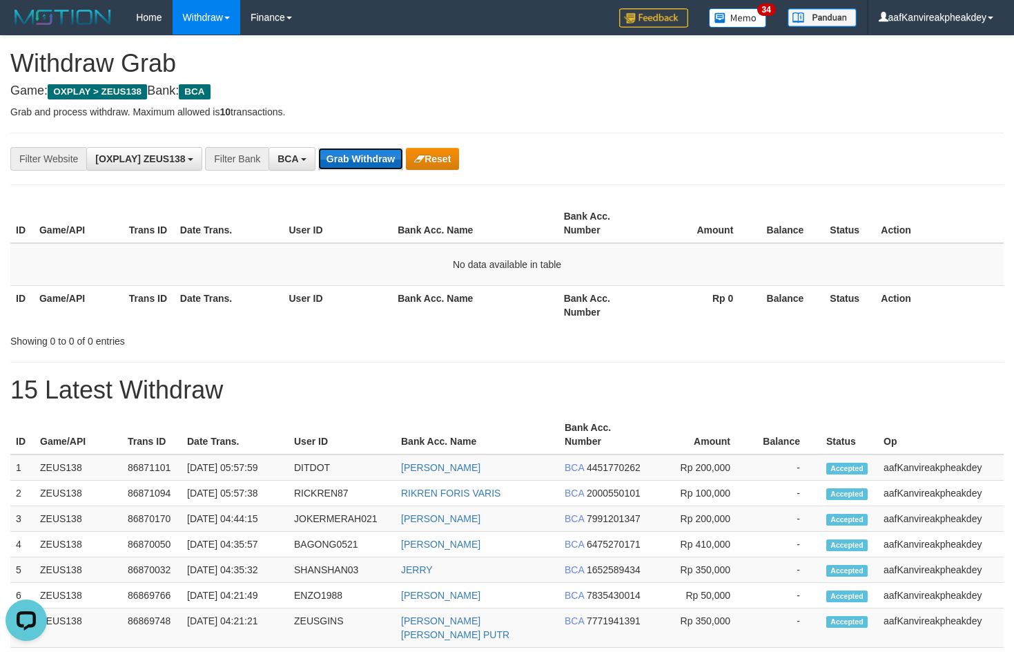
click at [368, 158] on button "Grab Withdraw" at bounding box center [360, 159] width 85 height 22
drag, startPoint x: 364, startPoint y: 133, endPoint x: 359, endPoint y: 157, distance: 24.0
click at [363, 143] on div "**********" at bounding box center [507, 159] width 994 height 52
click at [361, 155] on button "Grab Withdraw" at bounding box center [360, 159] width 85 height 22
click at [359, 157] on button "Grab Withdraw" at bounding box center [360, 159] width 85 height 22
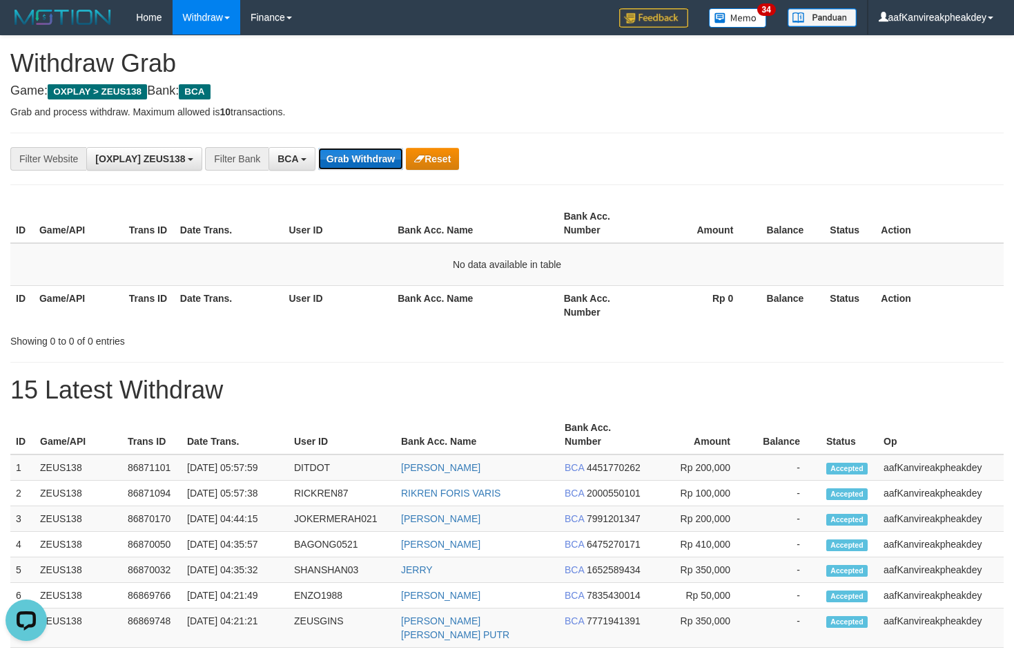
click at [359, 157] on button "Grab Withdraw" at bounding box center [360, 159] width 85 height 22
click at [358, 157] on button "Grab Withdraw" at bounding box center [360, 159] width 85 height 22
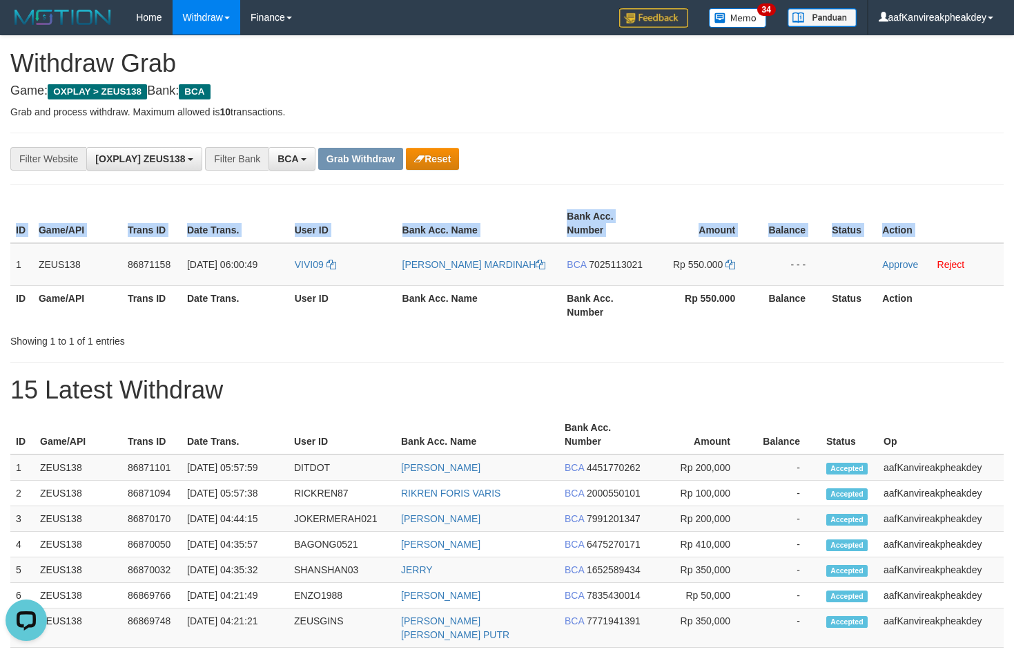
copy div "ID Game/API Trans ID Date Trans. User ID Bank Acc. Name Bank Acc. Number Amount…"
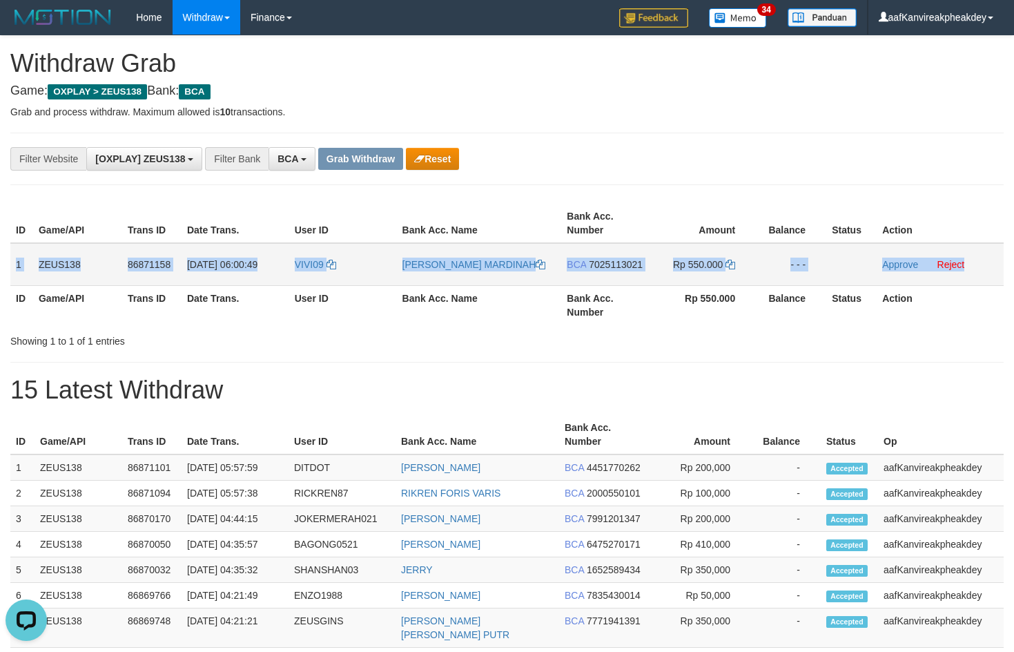
copy tr "1 ZEUS138 86871158 [DATE] 06:00:49 VIVI09 [PERSON_NAME] MARDINAH BCA 7025113021…"
drag, startPoint x: 12, startPoint y: 264, endPoint x: 971, endPoint y: 245, distance: 958.6
click at [964, 252] on tr "1 ZEUS138 86871158 [DATE] 06:00:49 VIVI09 [PERSON_NAME] MARDINAH BCA 7025113021…" at bounding box center [507, 264] width 994 height 43
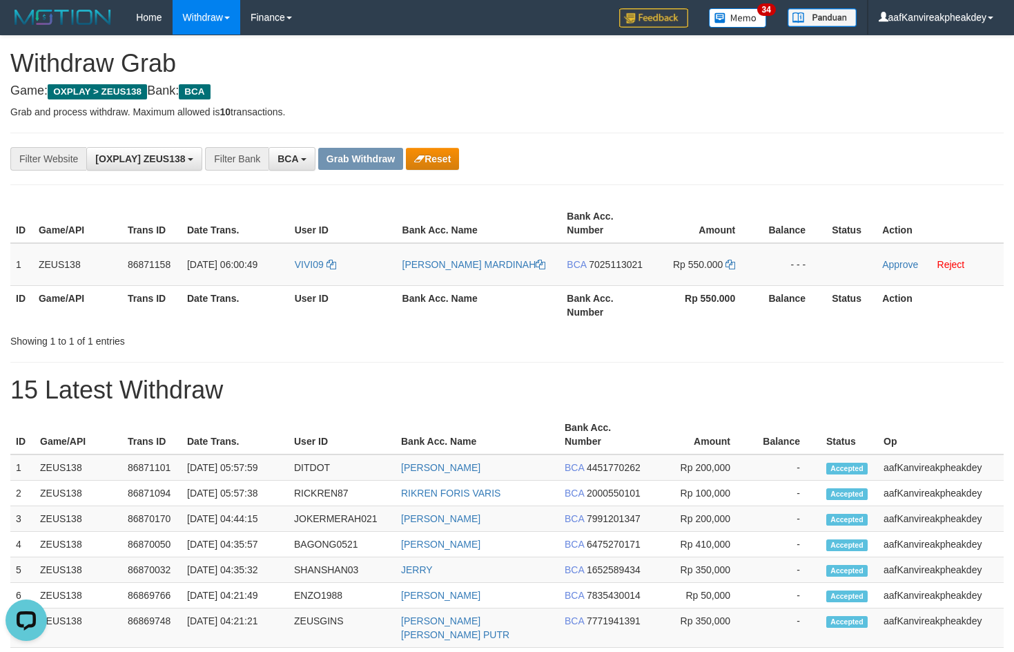
click at [869, 148] on div "**********" at bounding box center [507, 158] width 1014 height 23
click at [609, 267] on span "7025113021" at bounding box center [616, 264] width 54 height 11
click at [620, 264] on span "7025113021" at bounding box center [616, 264] width 54 height 11
click at [733, 267] on icon at bounding box center [731, 265] width 10 height 10
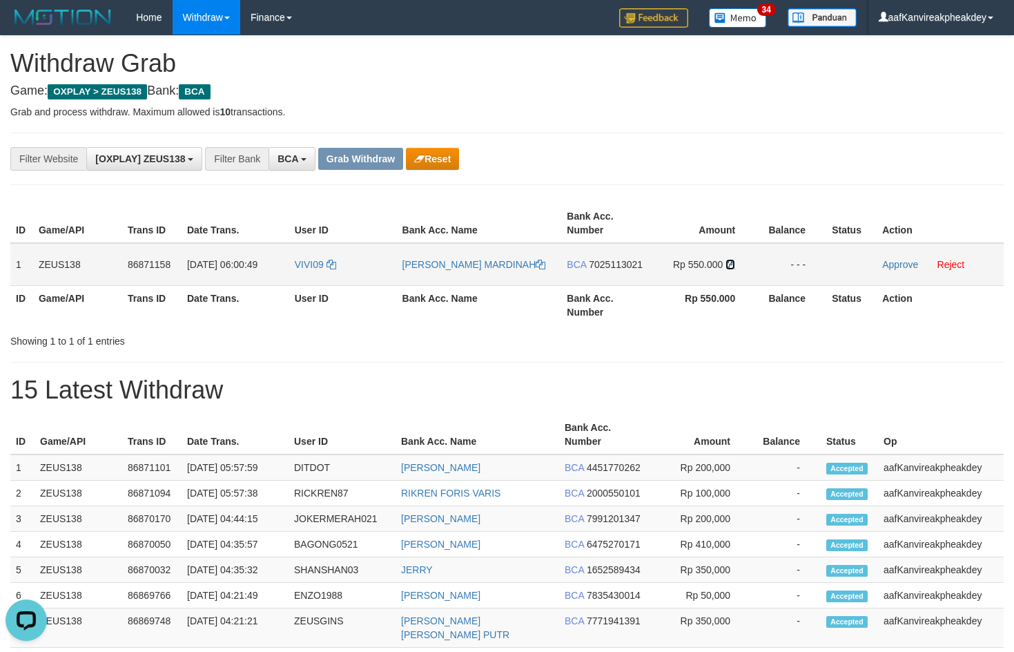
click at [733, 269] on icon at bounding box center [731, 265] width 10 height 10
click at [732, 269] on td "Rp 550.000" at bounding box center [703, 264] width 106 height 43
click at [886, 261] on link "Approve" at bounding box center [900, 264] width 36 height 11
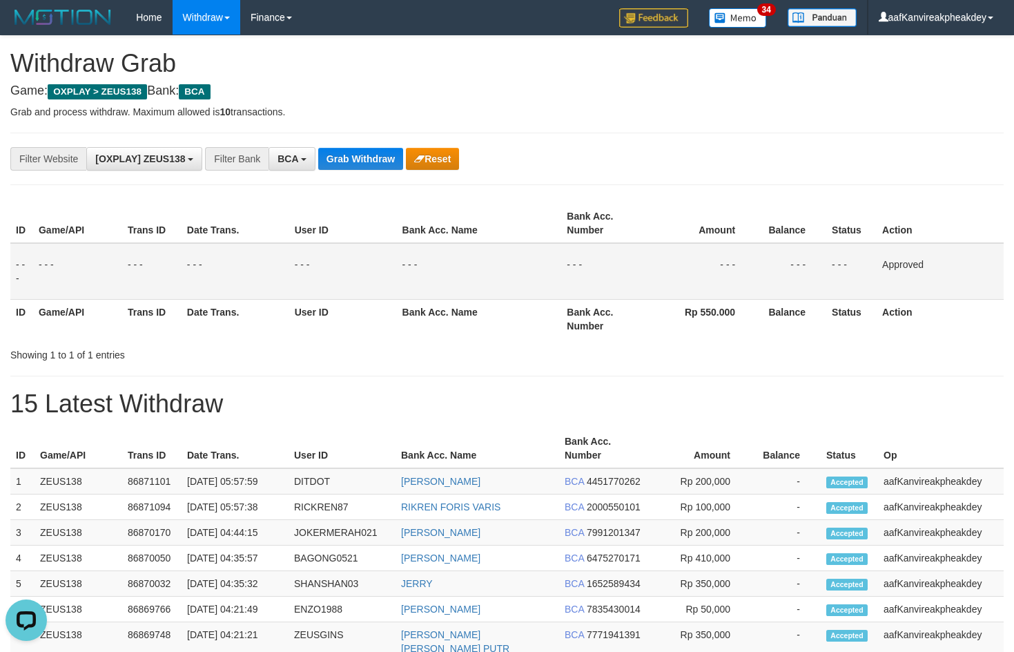
click at [837, 179] on div "**********" at bounding box center [507, 159] width 994 height 52
drag, startPoint x: 765, startPoint y: 194, endPoint x: 760, endPoint y: 206, distance: 12.7
click at [762, 202] on div "**********" at bounding box center [507, 616] width 1014 height 1161
drag, startPoint x: 749, startPoint y: 220, endPoint x: 815, endPoint y: 246, distance: 71.0
click at [749, 220] on th "Amount" at bounding box center [703, 223] width 106 height 39
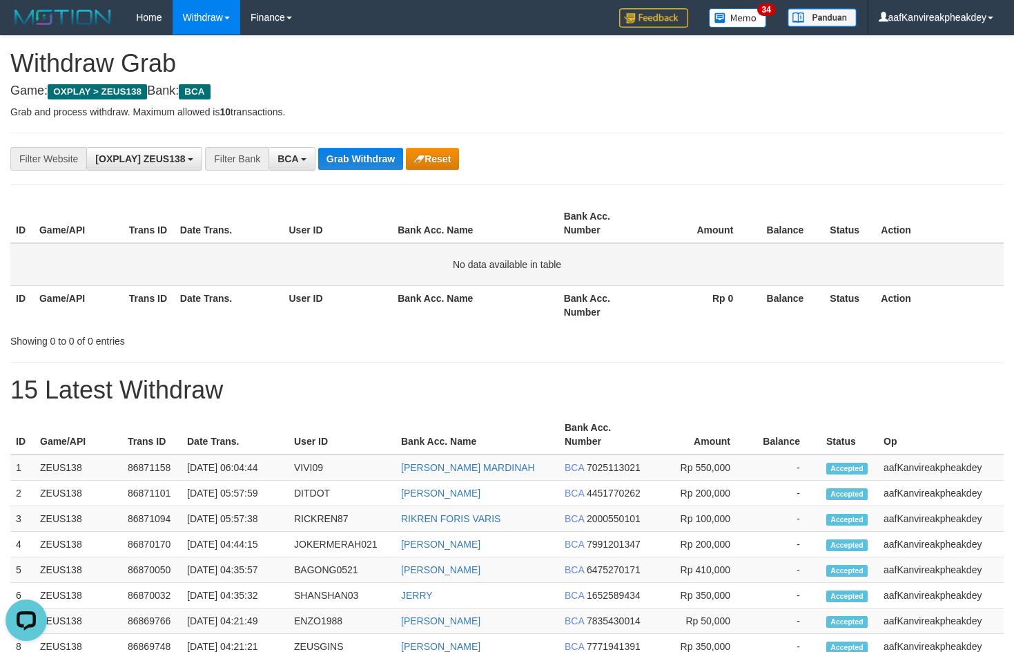
click at [536, 245] on td "No data available in table" at bounding box center [507, 264] width 994 height 43
drag, startPoint x: 936, startPoint y: 117, endPoint x: 927, endPoint y: 132, distance: 17.6
click at [927, 132] on div "**********" at bounding box center [507, 610] width 1014 height 1148
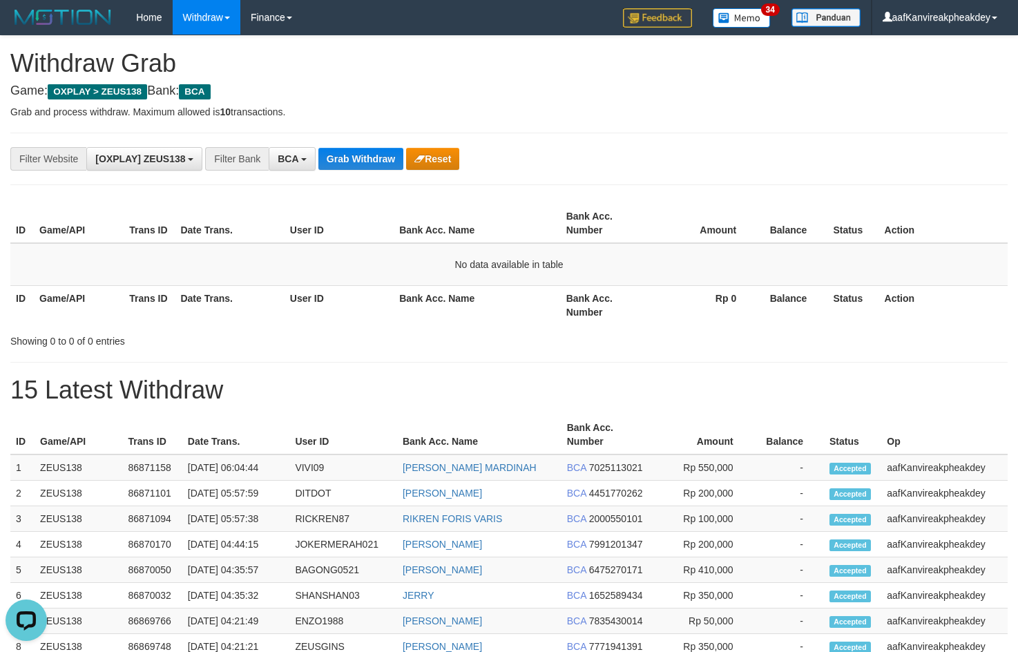
drag, startPoint x: 809, startPoint y: 139, endPoint x: 1025, endPoint y: 13, distance: 250.3
click at [809, 140] on div "**********" at bounding box center [508, 159] width 997 height 52
